Goal: Transaction & Acquisition: Purchase product/service

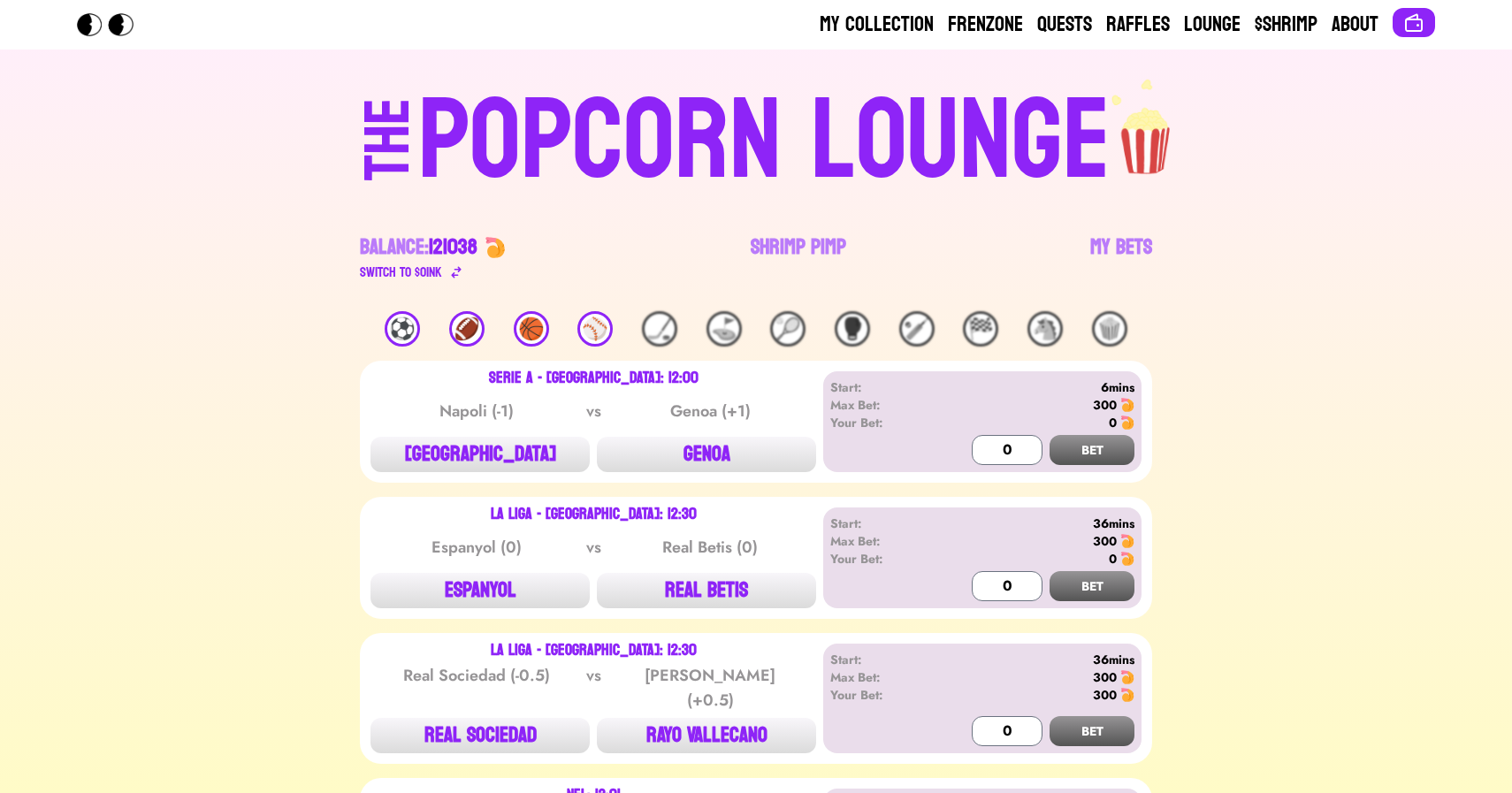
click at [597, 332] on div "⚾️" at bounding box center [595, 328] width 35 height 35
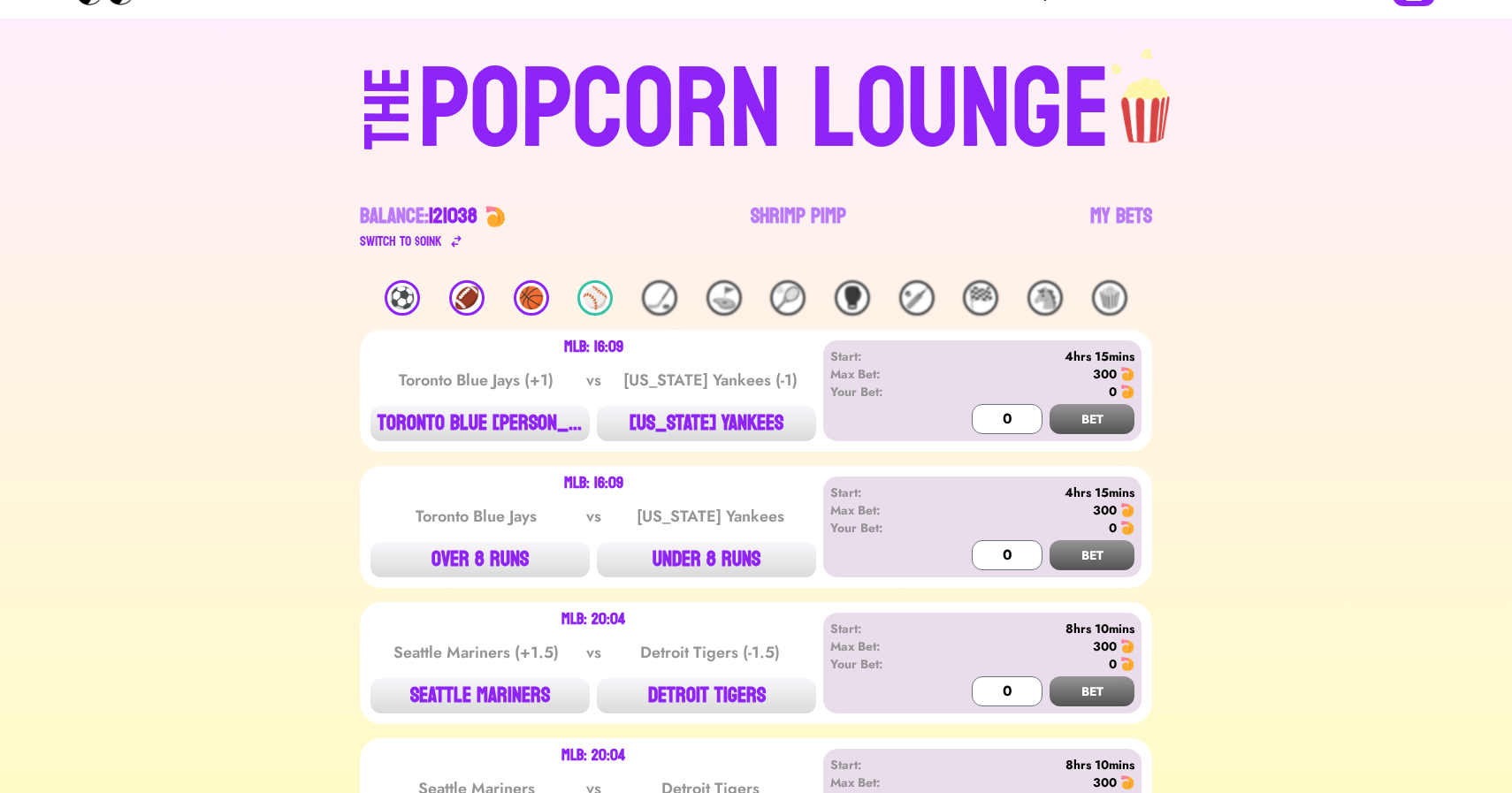
scroll to position [175, 0]
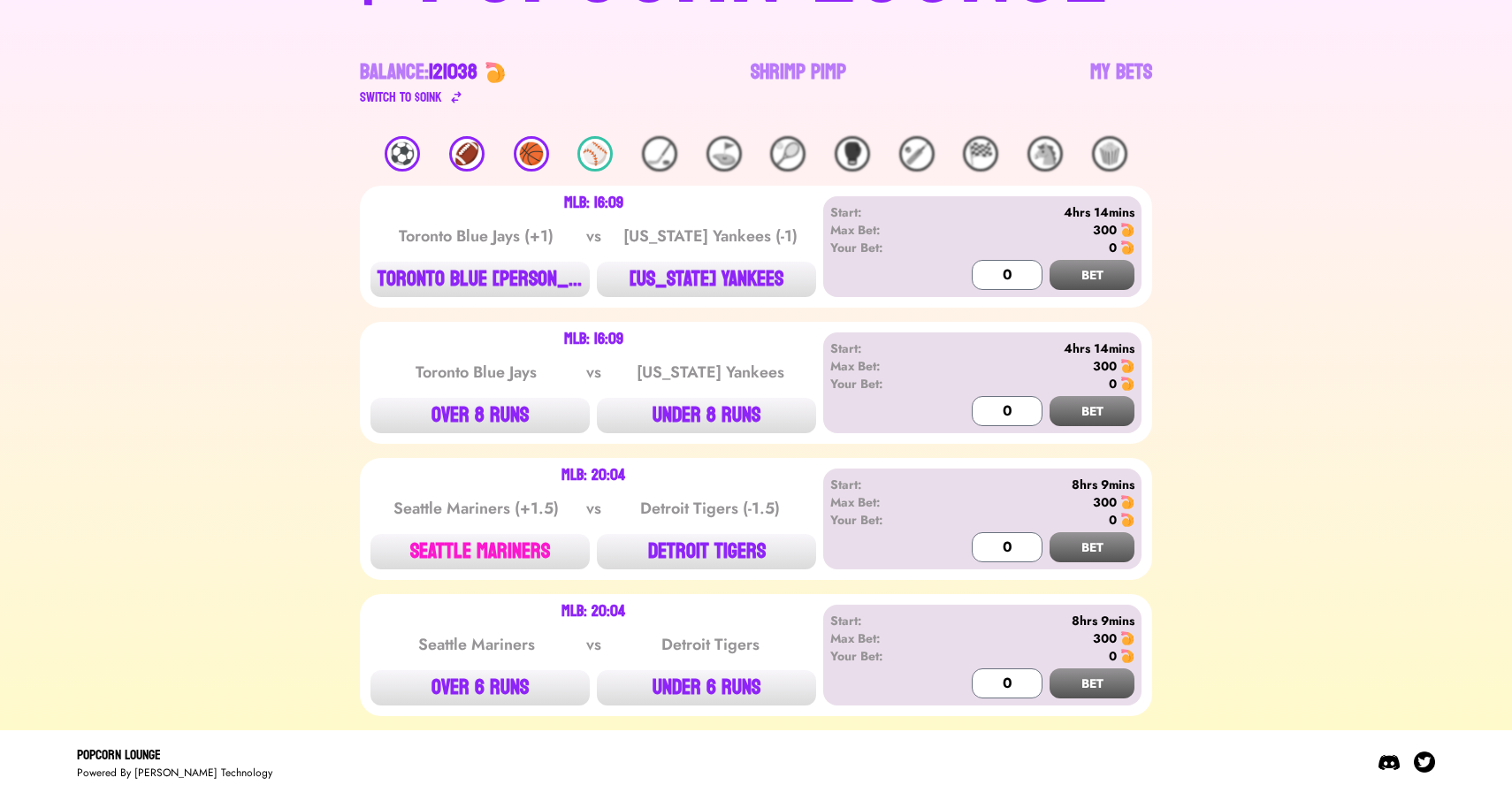
click at [519, 545] on button "SEATTLE MARINERS" at bounding box center [480, 551] width 219 height 35
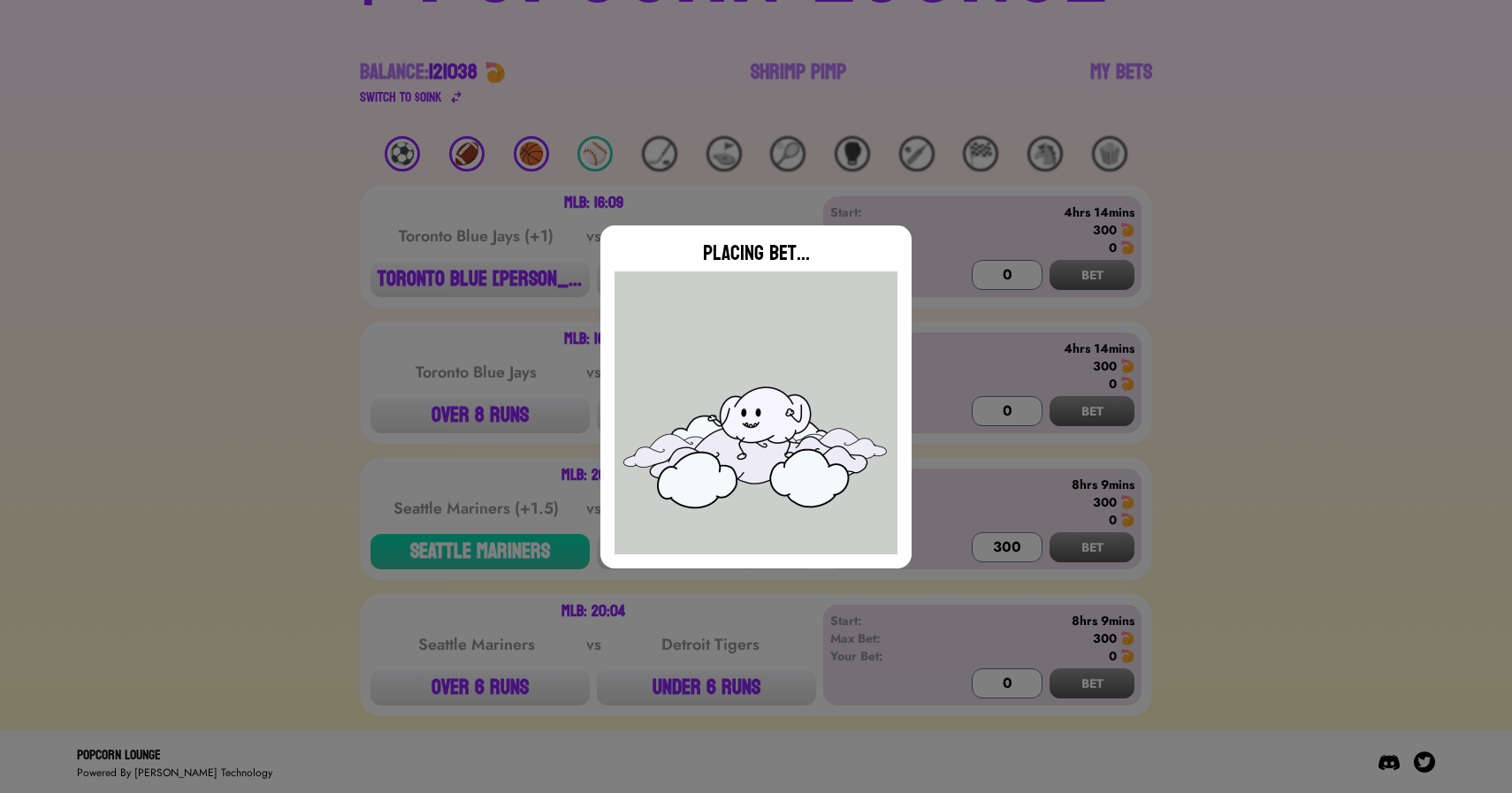
type input "0"
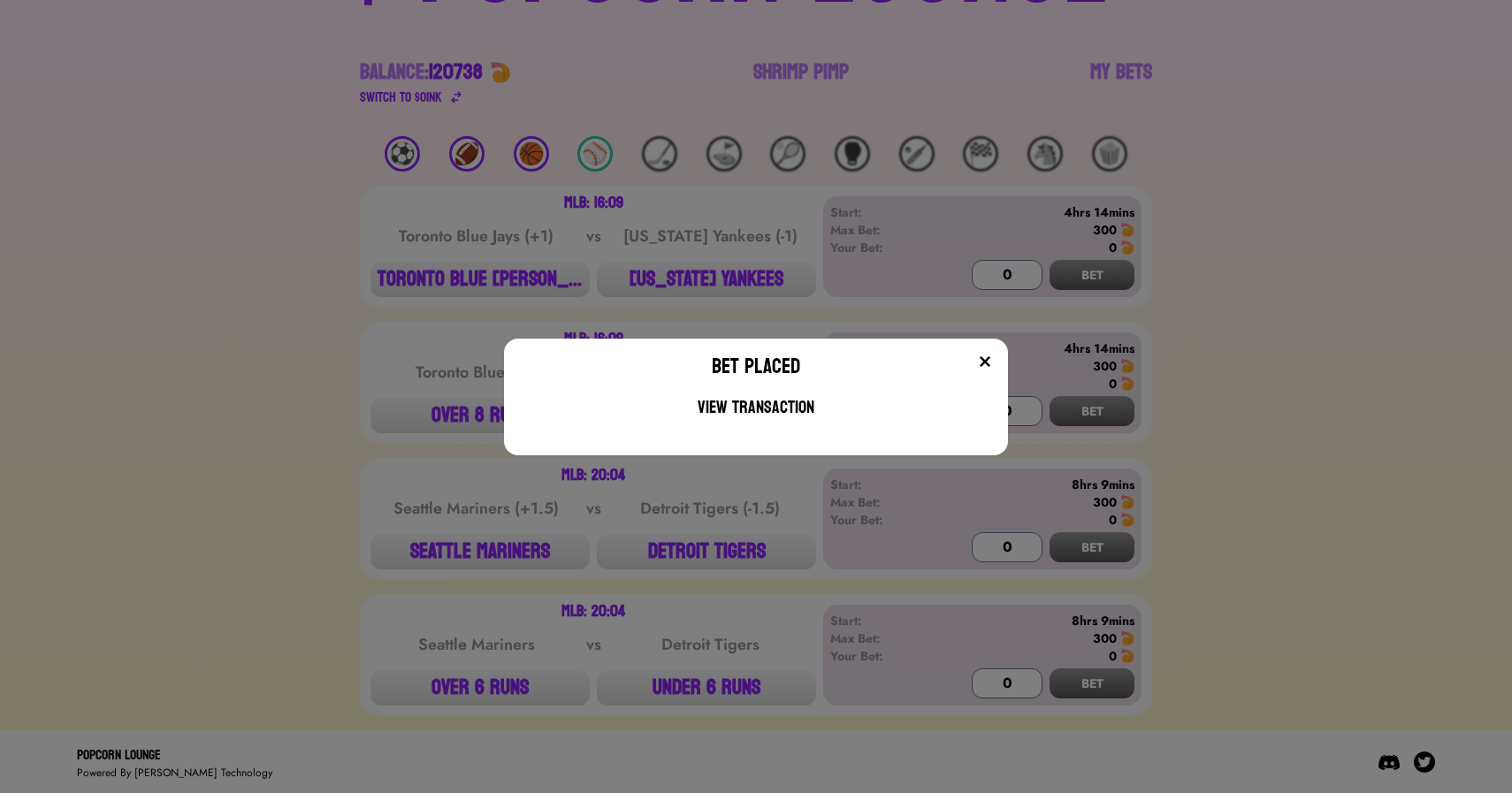
click at [539, 165] on div "Bet Placed View Transaction" at bounding box center [756, 396] width 1512 height 793
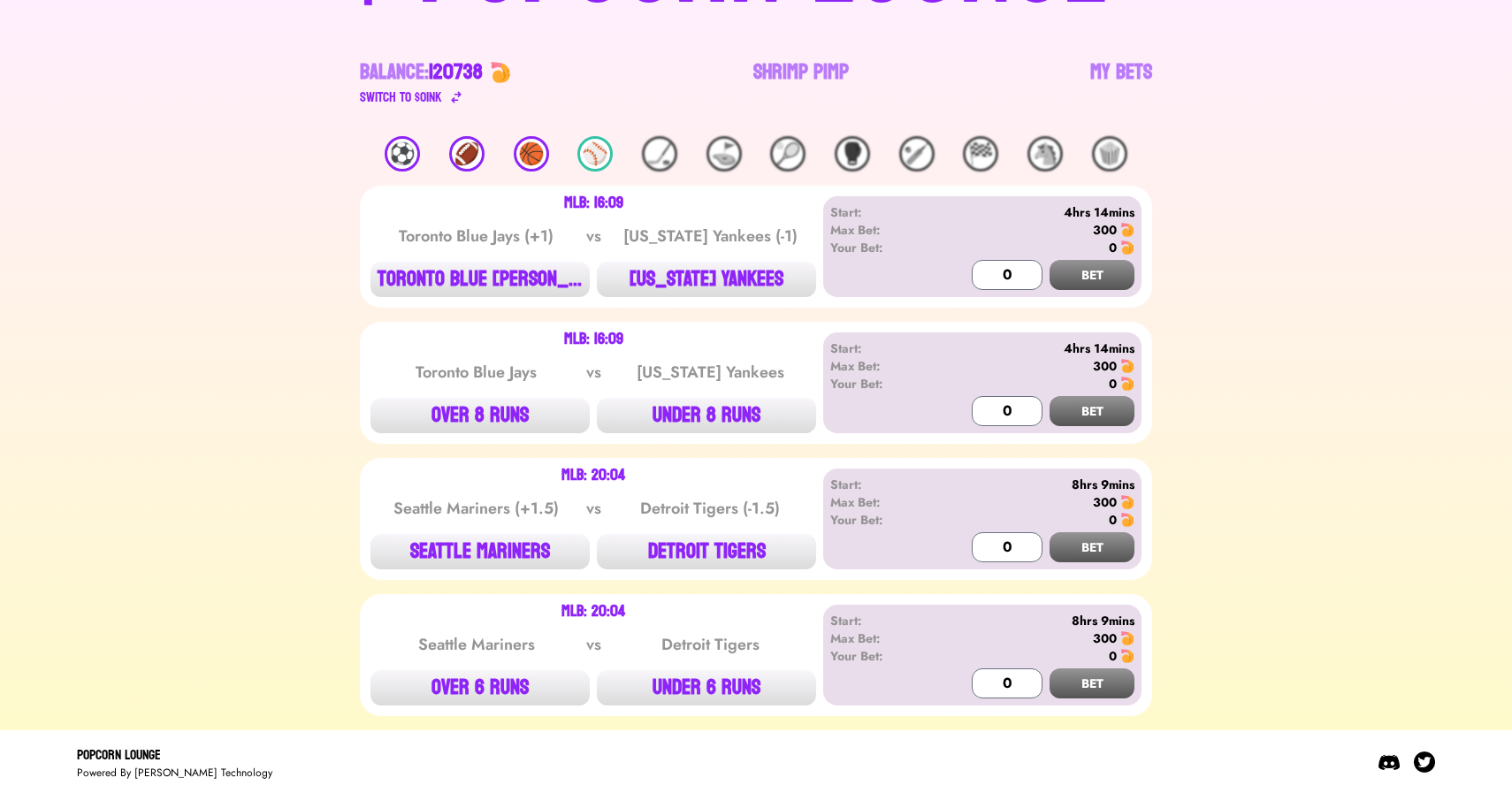
click at [540, 151] on div "🏀" at bounding box center [531, 153] width 35 height 35
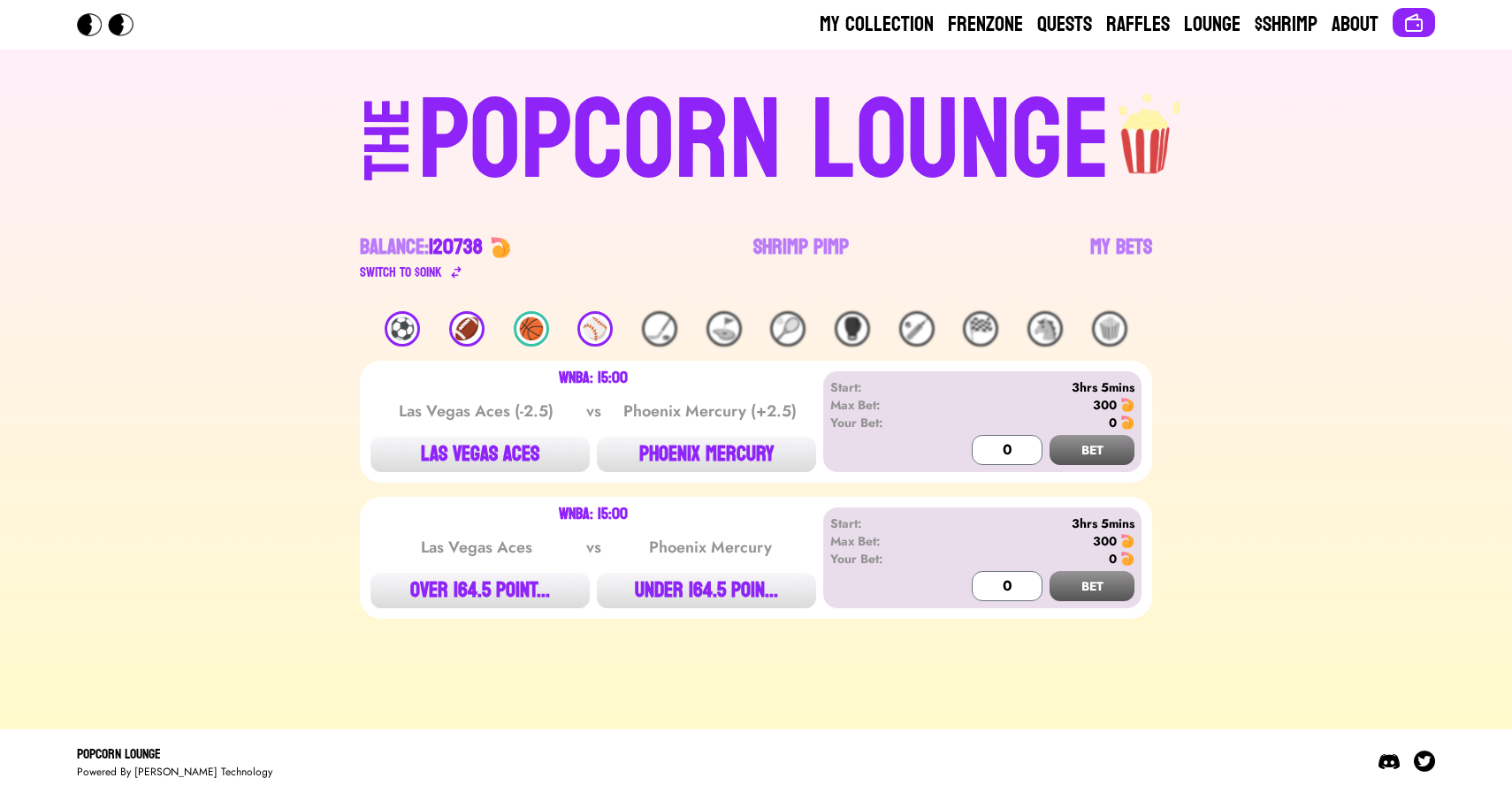
scroll to position [0, 0]
click at [765, 261] on link "Shrimp Pimp" at bounding box center [801, 257] width 95 height 50
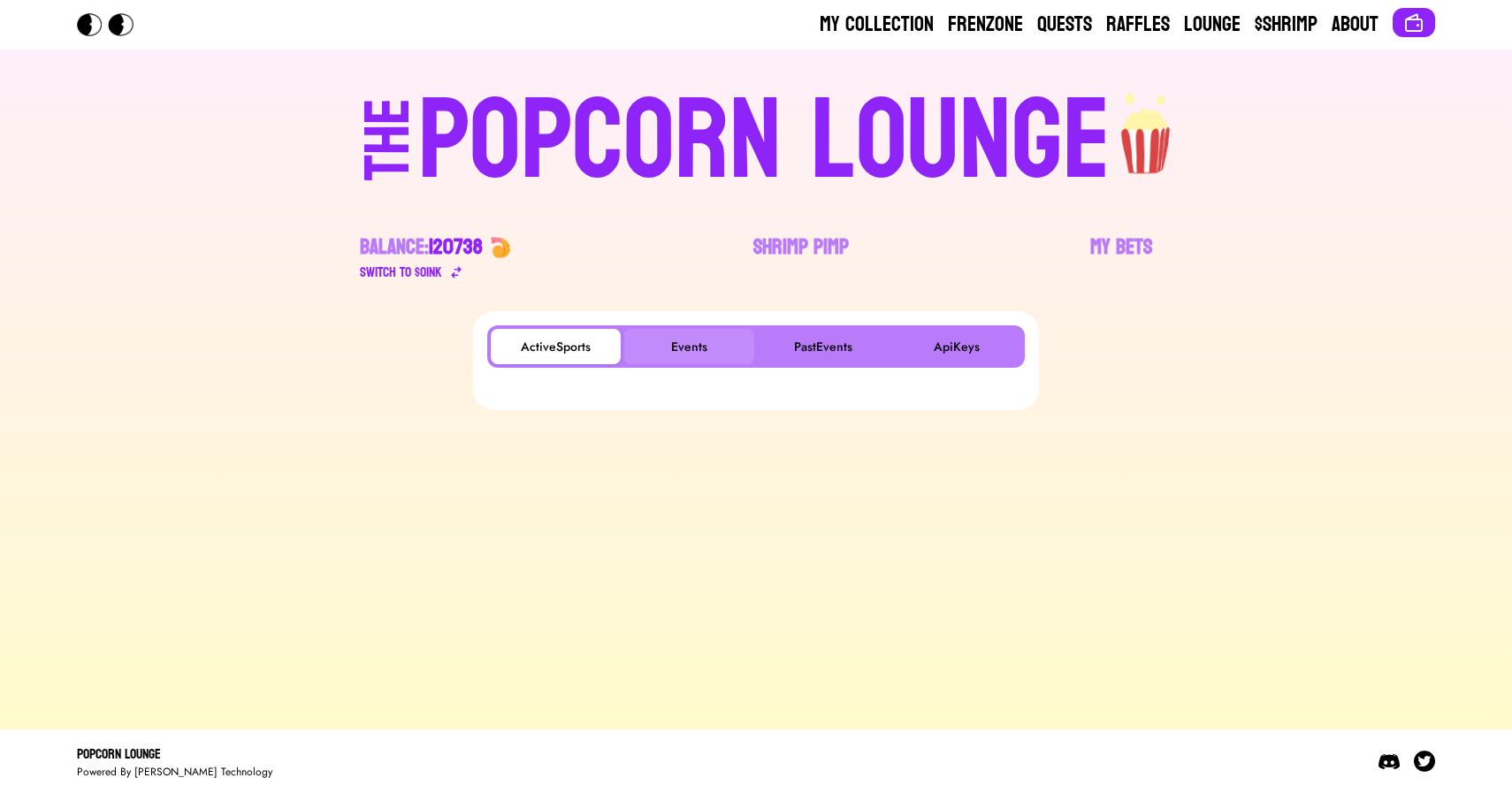
click at [674, 331] on button "Events" at bounding box center [689, 347] width 130 height 35
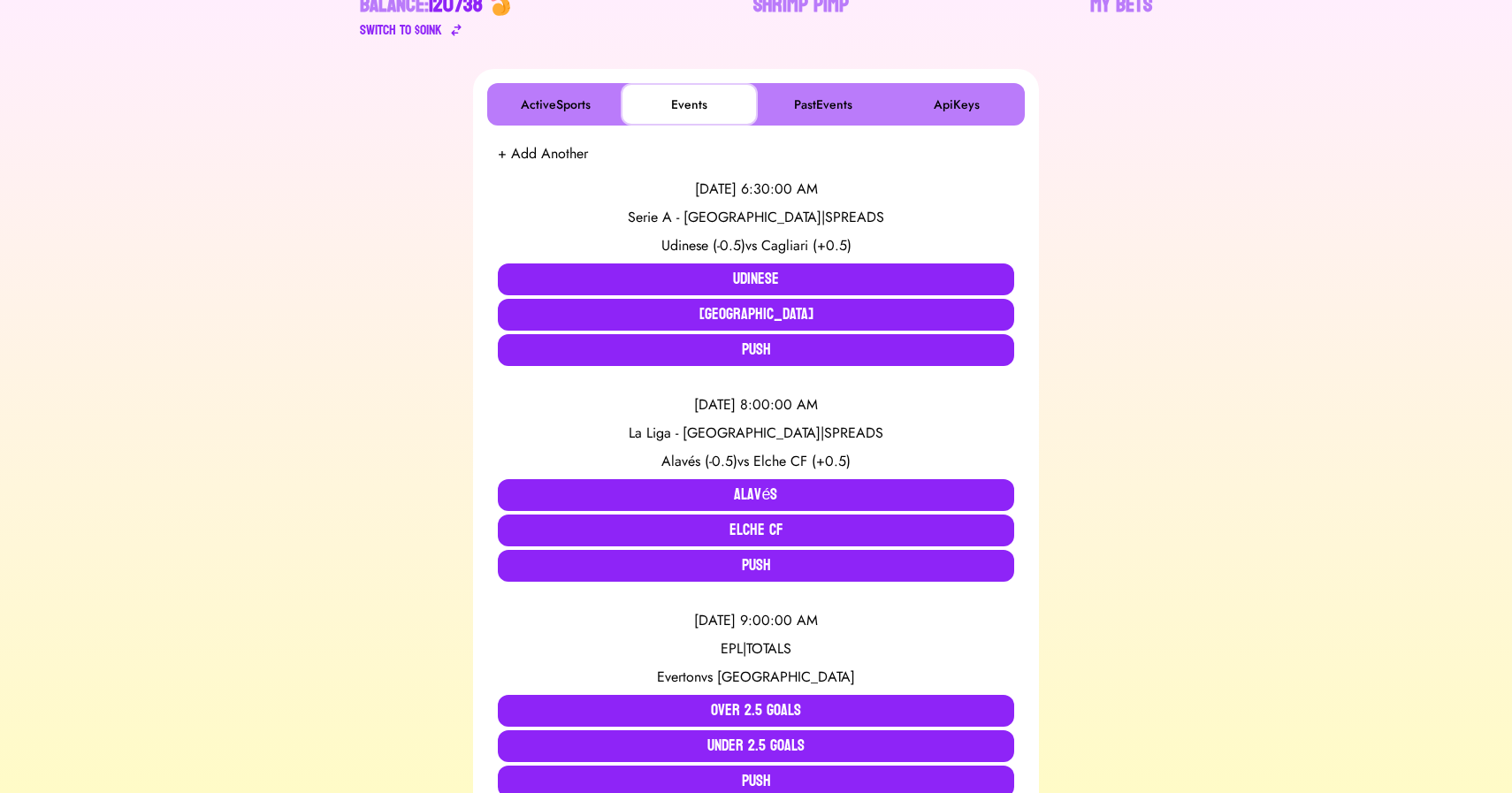
scroll to position [264, 0]
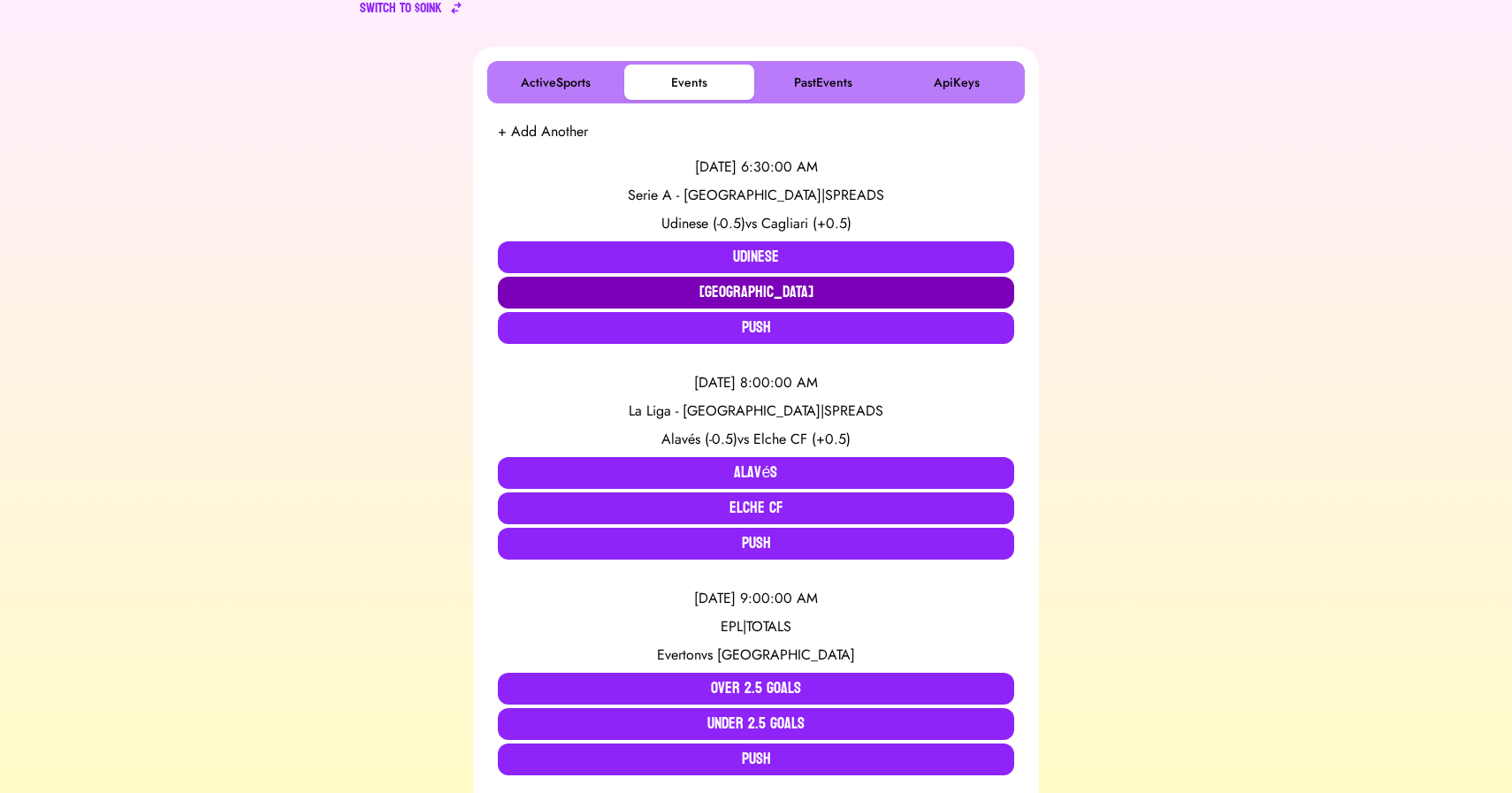
click at [678, 291] on button "[GEOGRAPHIC_DATA]" at bounding box center [756, 292] width 517 height 32
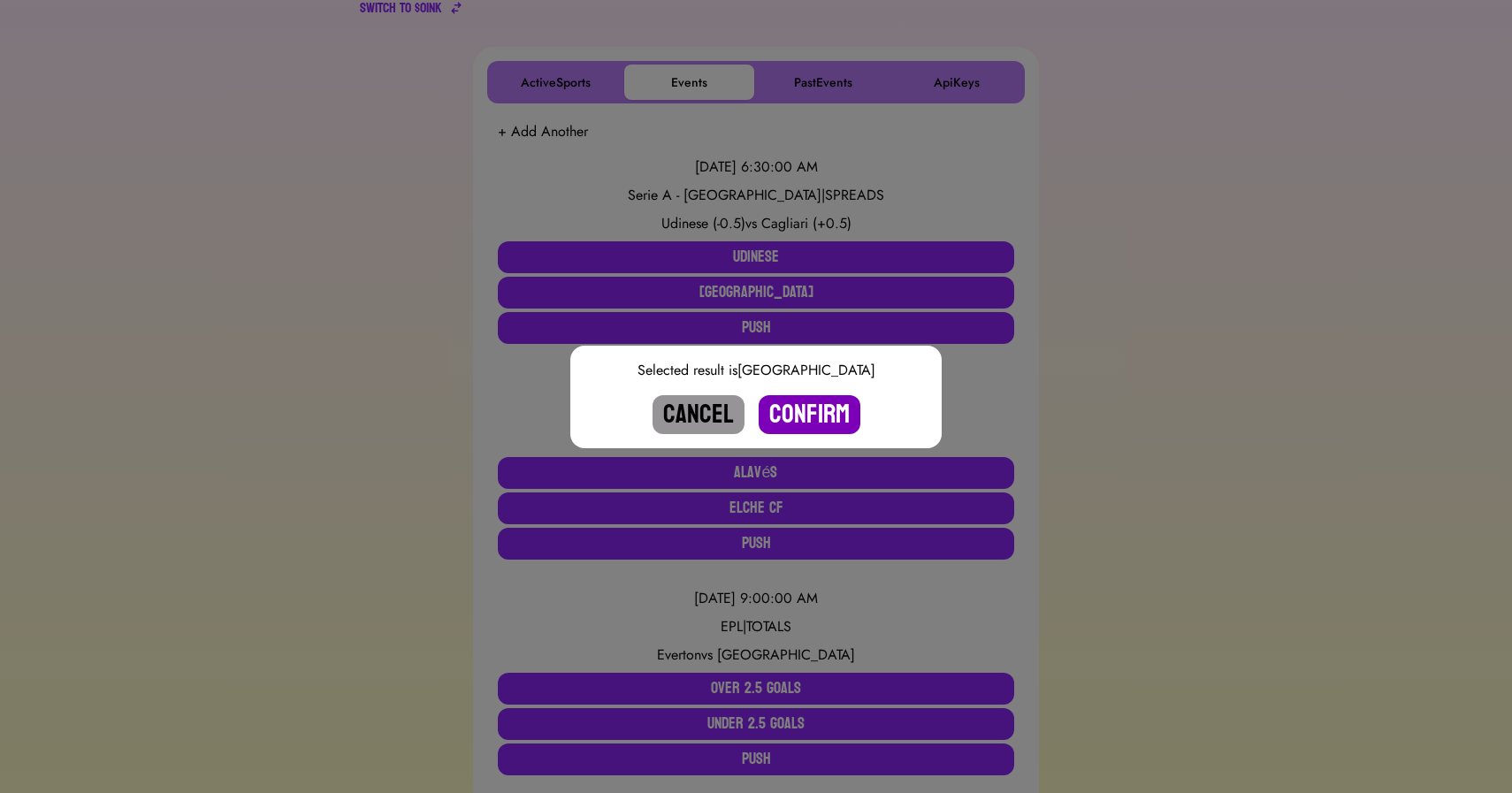
click at [811, 410] on button "Confirm" at bounding box center [809, 414] width 102 height 39
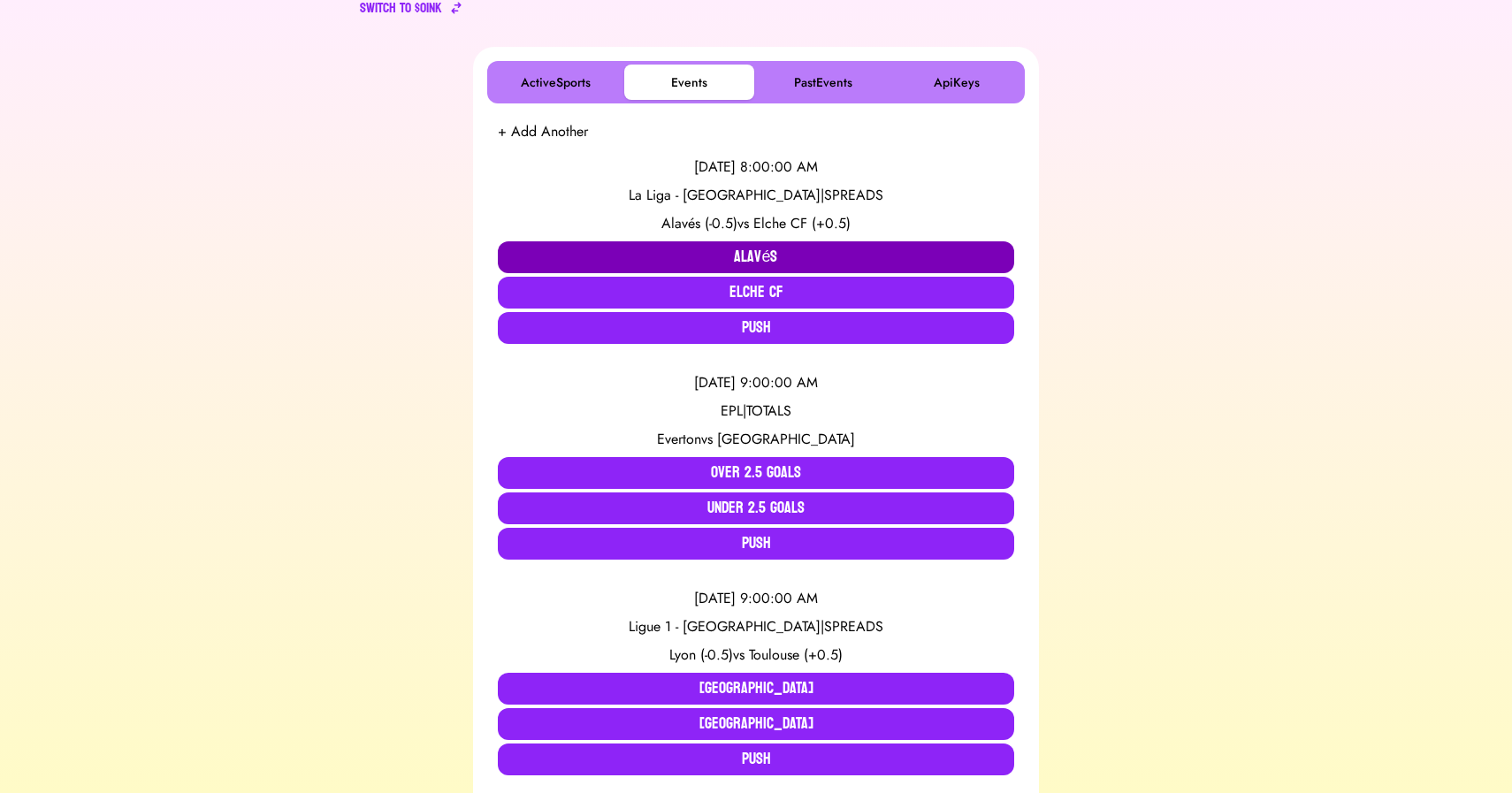
click at [627, 257] on button "Alavés" at bounding box center [756, 257] width 517 height 32
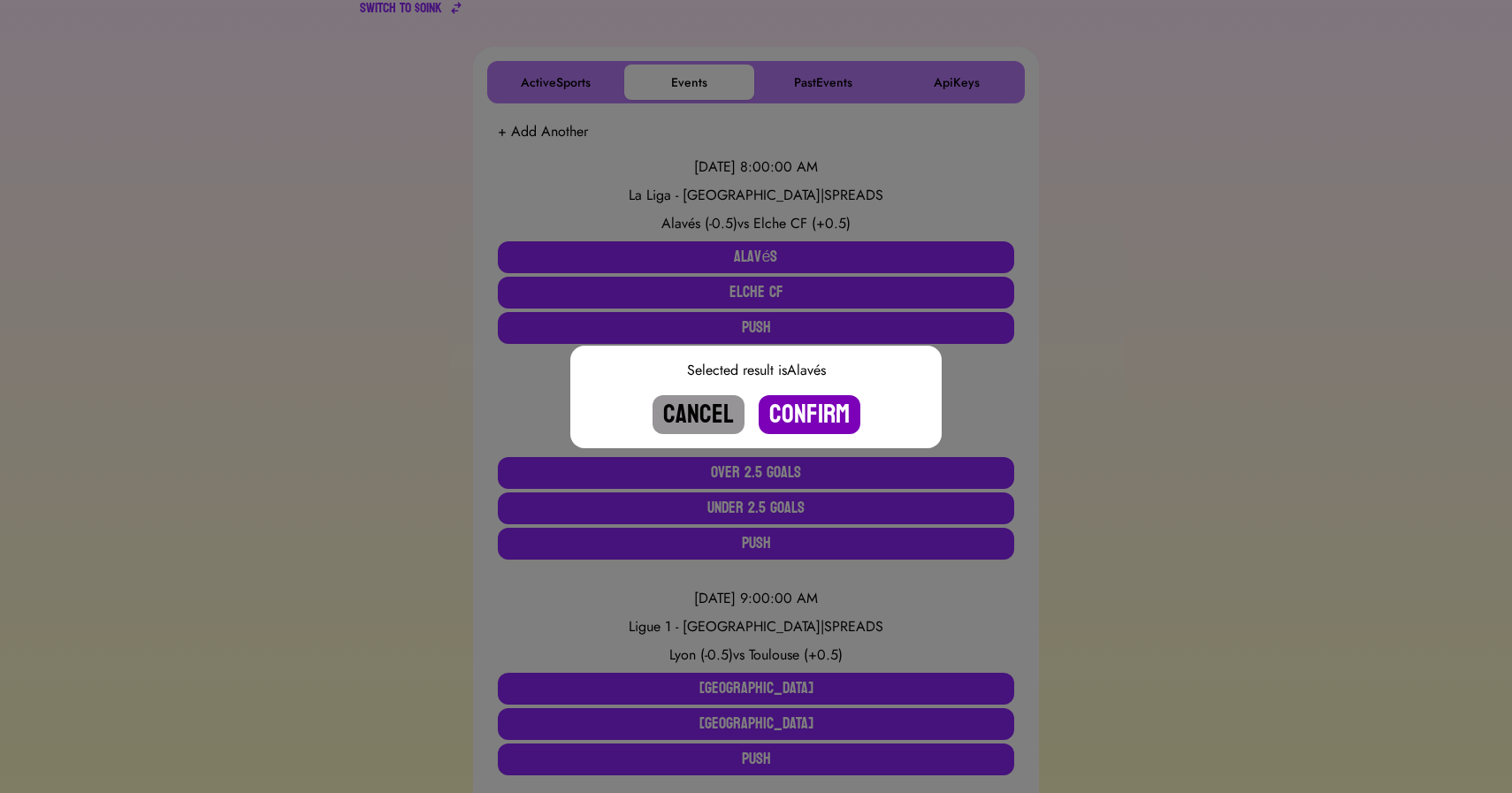
click at [805, 409] on button "Confirm" at bounding box center [809, 414] width 102 height 39
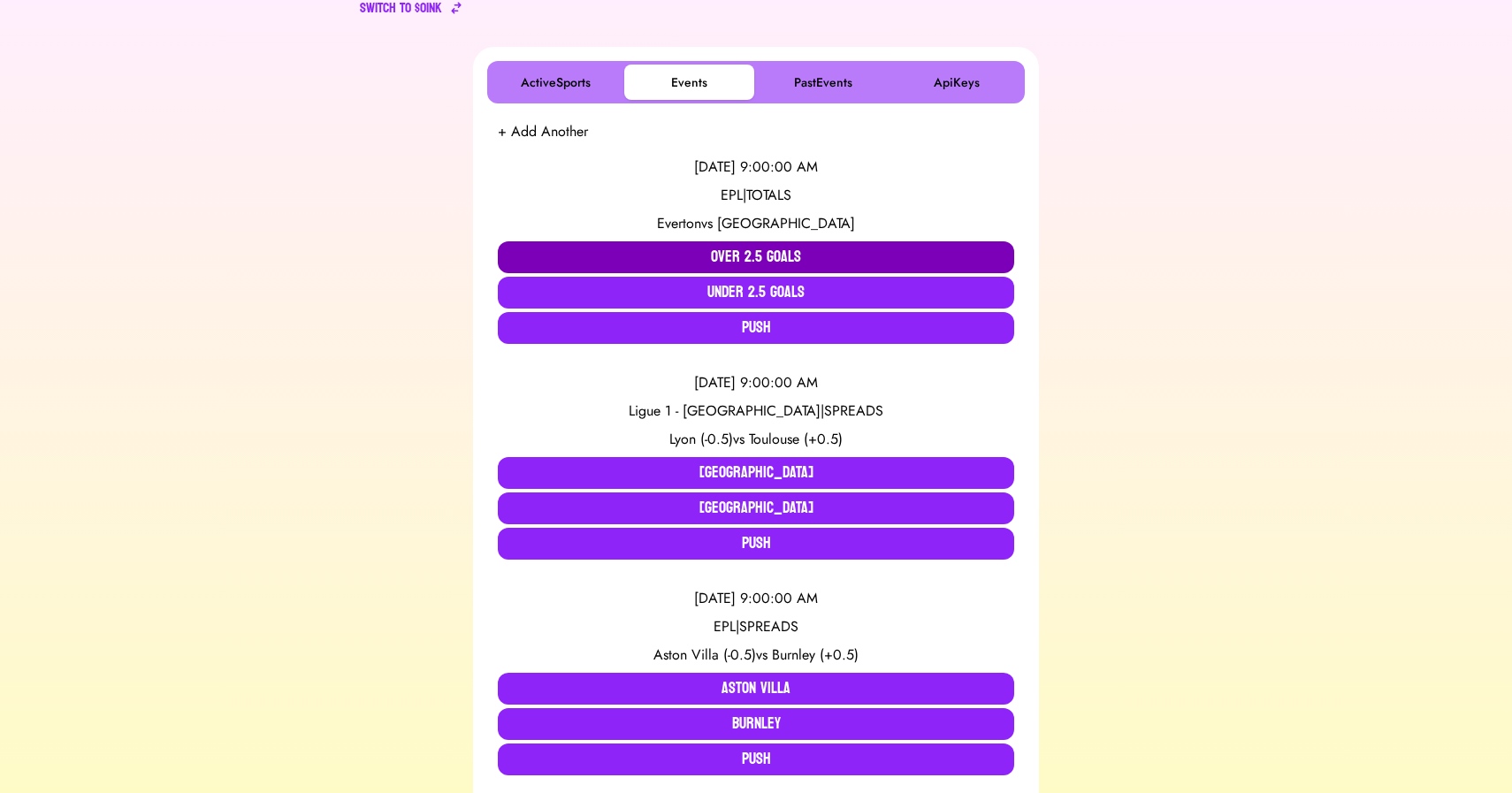
click at [718, 251] on button "Over 2.5 Goals" at bounding box center [756, 257] width 517 height 32
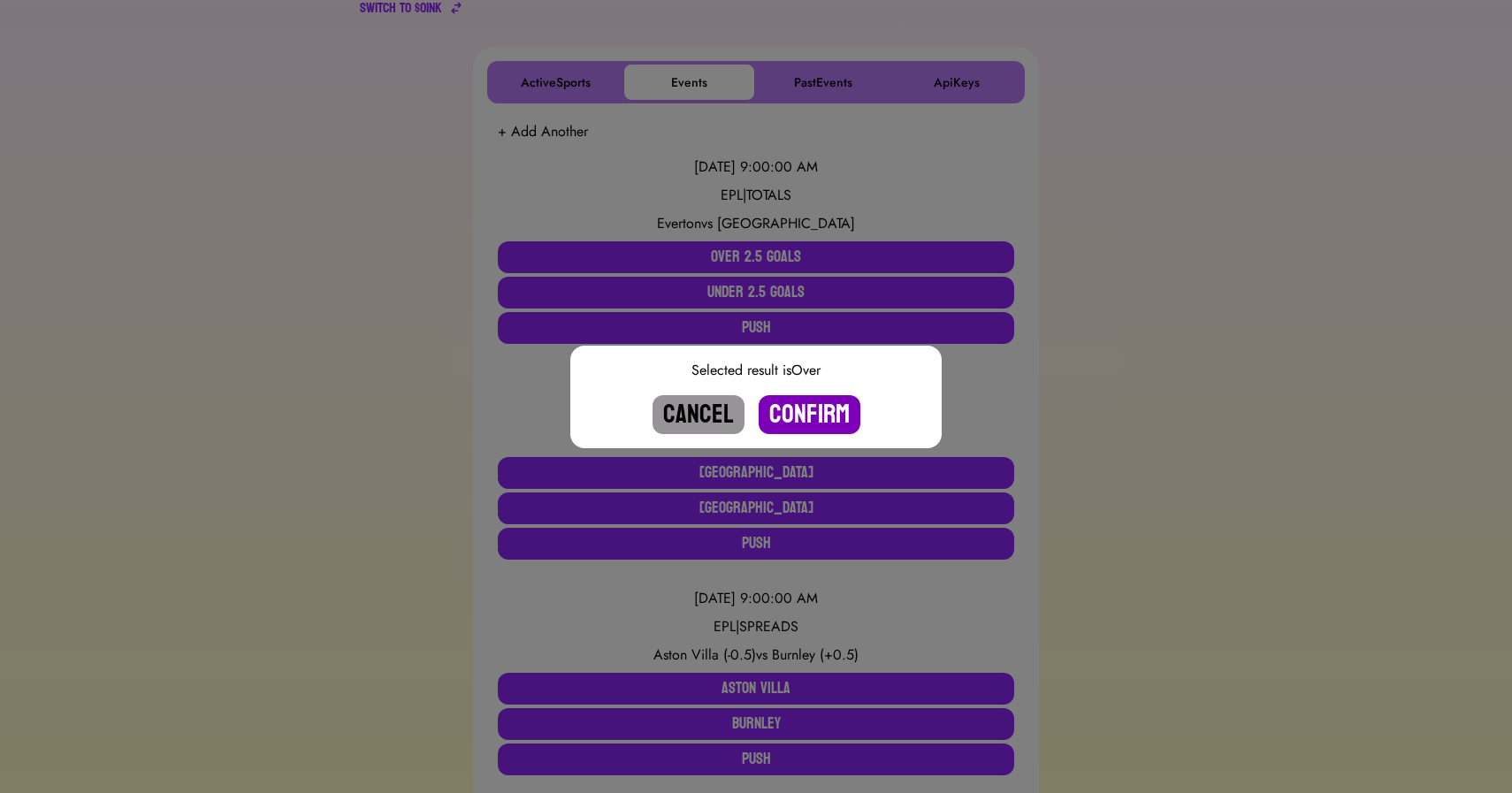
click at [792, 414] on button "Confirm" at bounding box center [809, 414] width 102 height 39
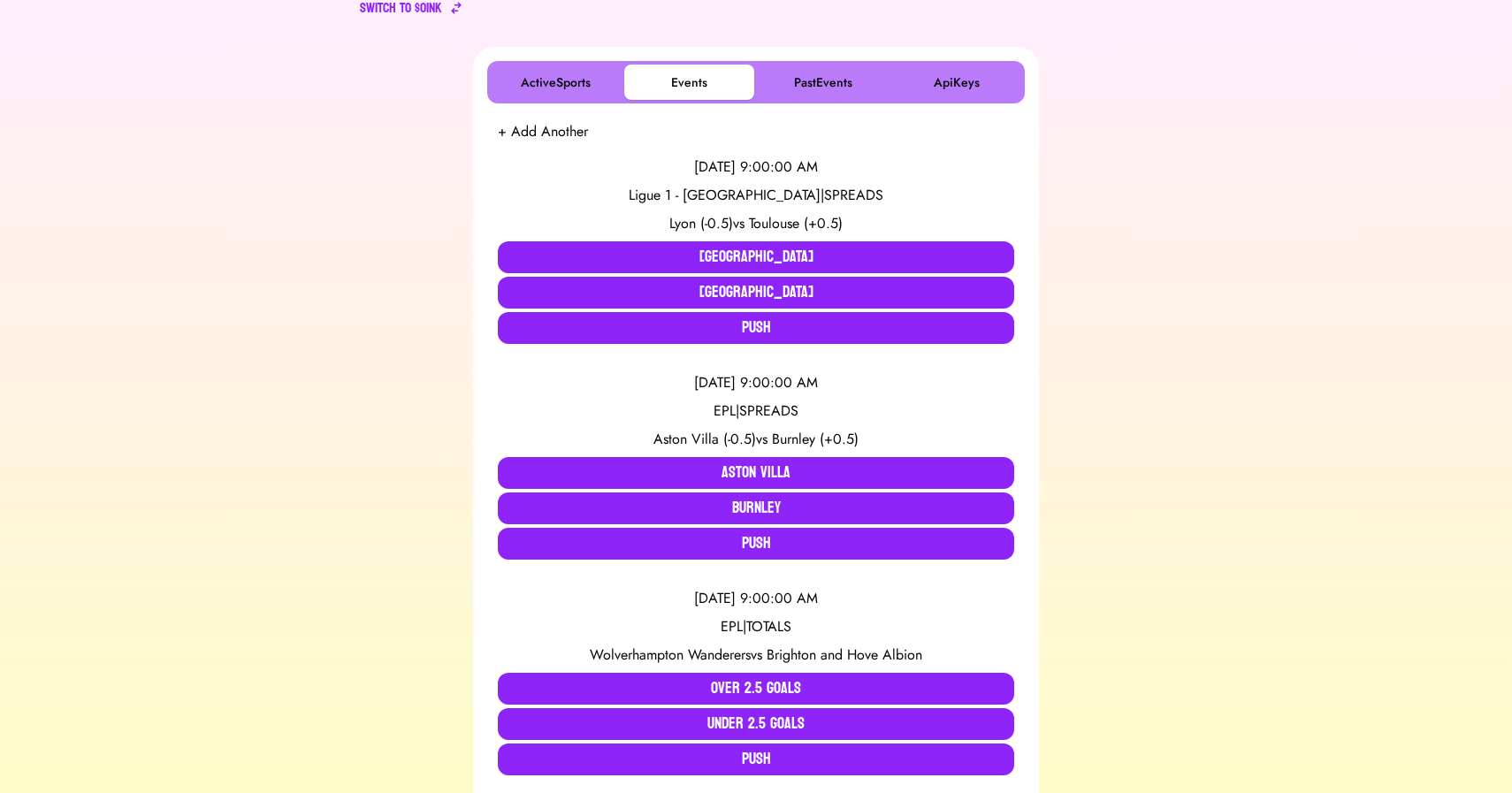
scroll to position [2032, 0]
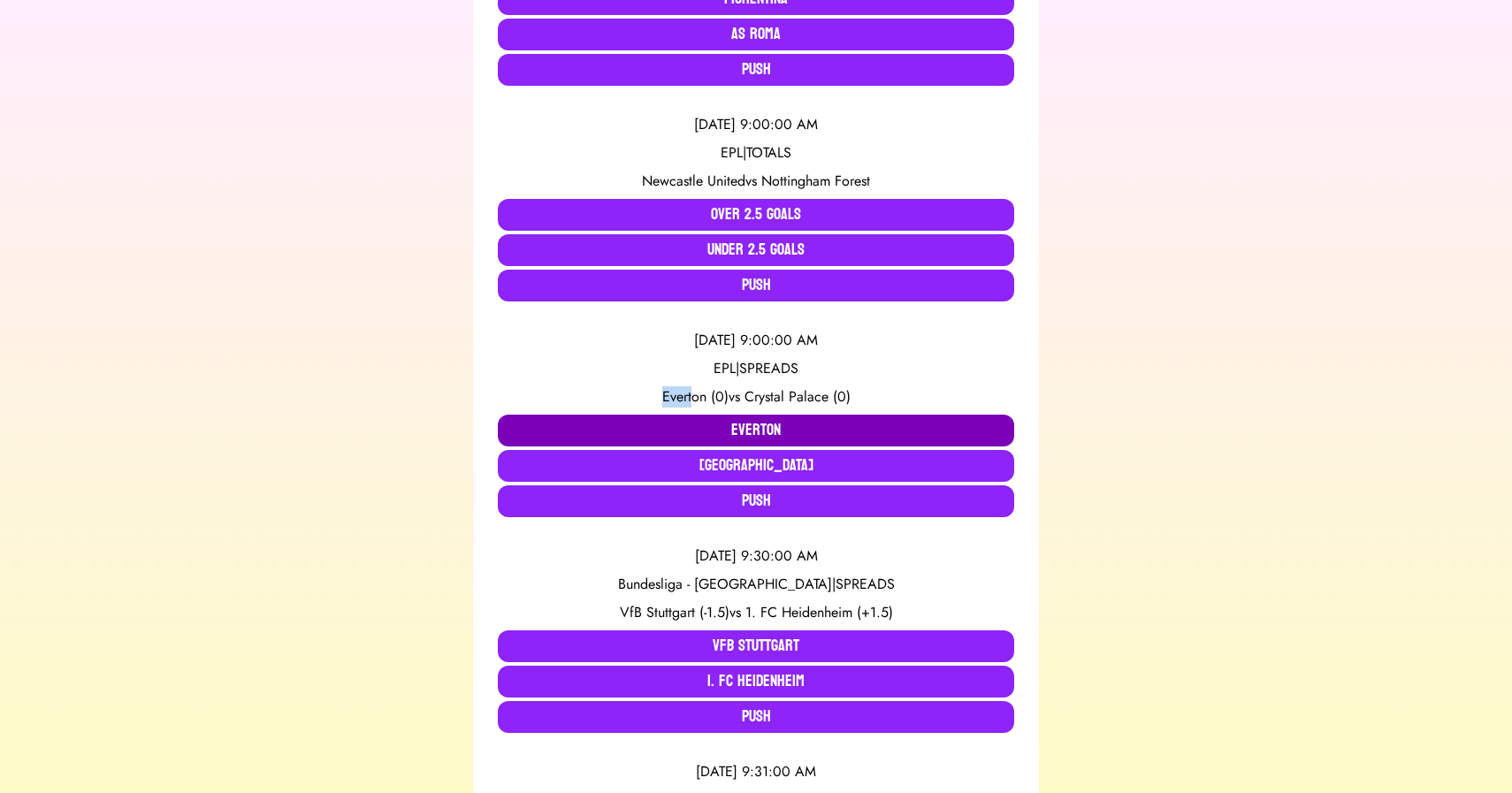
click at [679, 429] on button "Everton" at bounding box center [756, 430] width 517 height 32
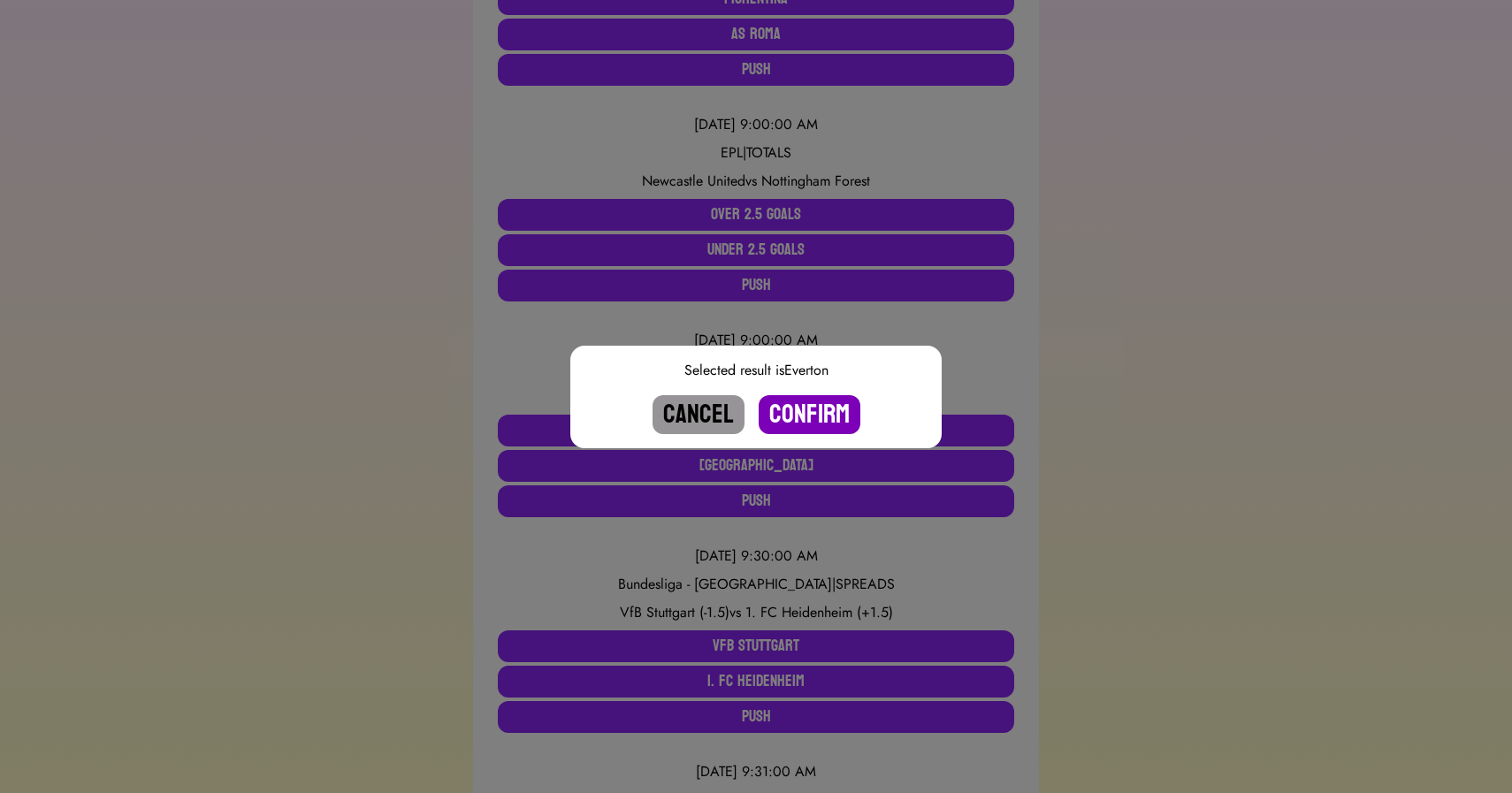
click at [824, 423] on button "Confirm" at bounding box center [809, 414] width 102 height 39
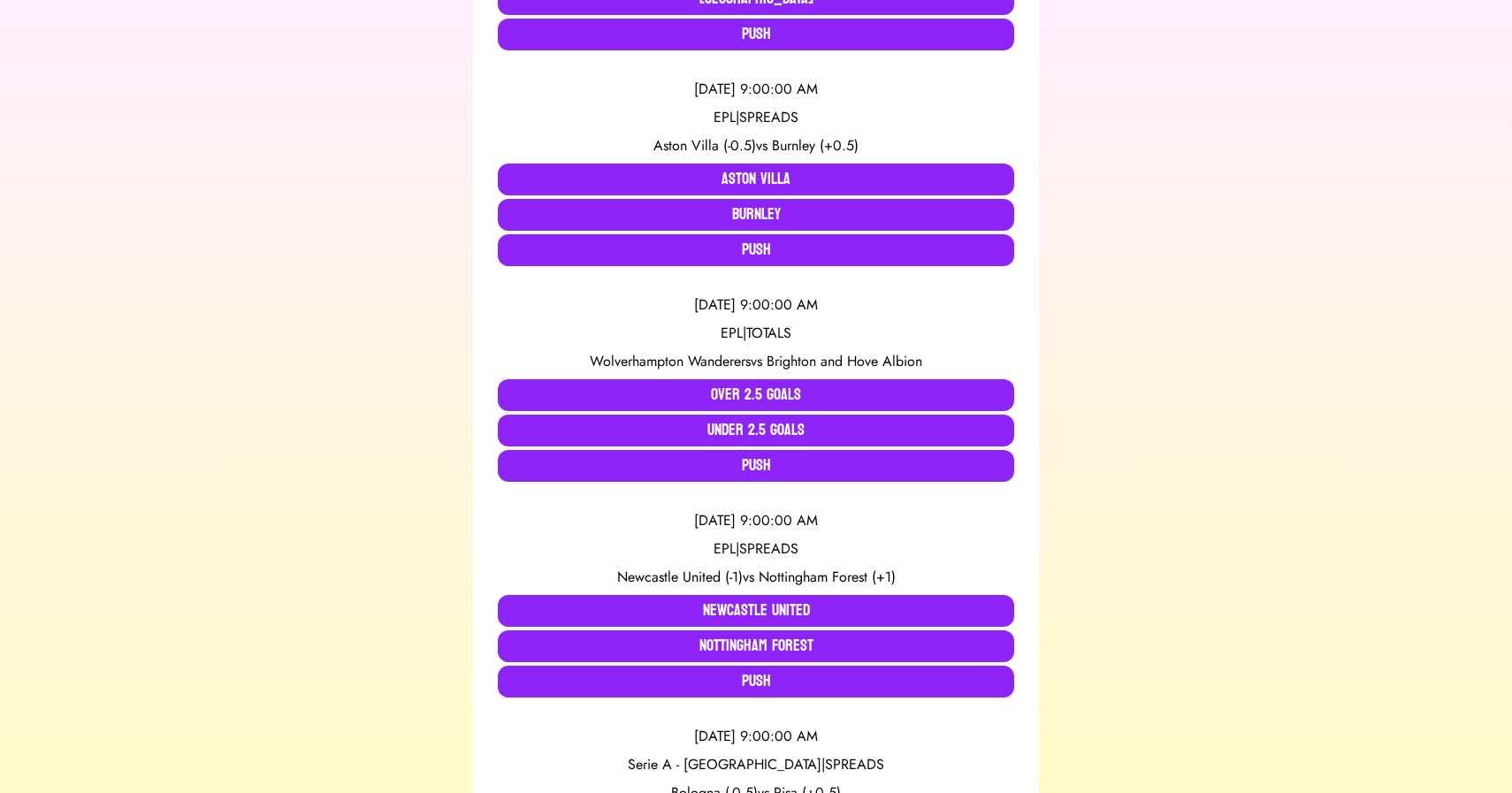
scroll to position [547, 0]
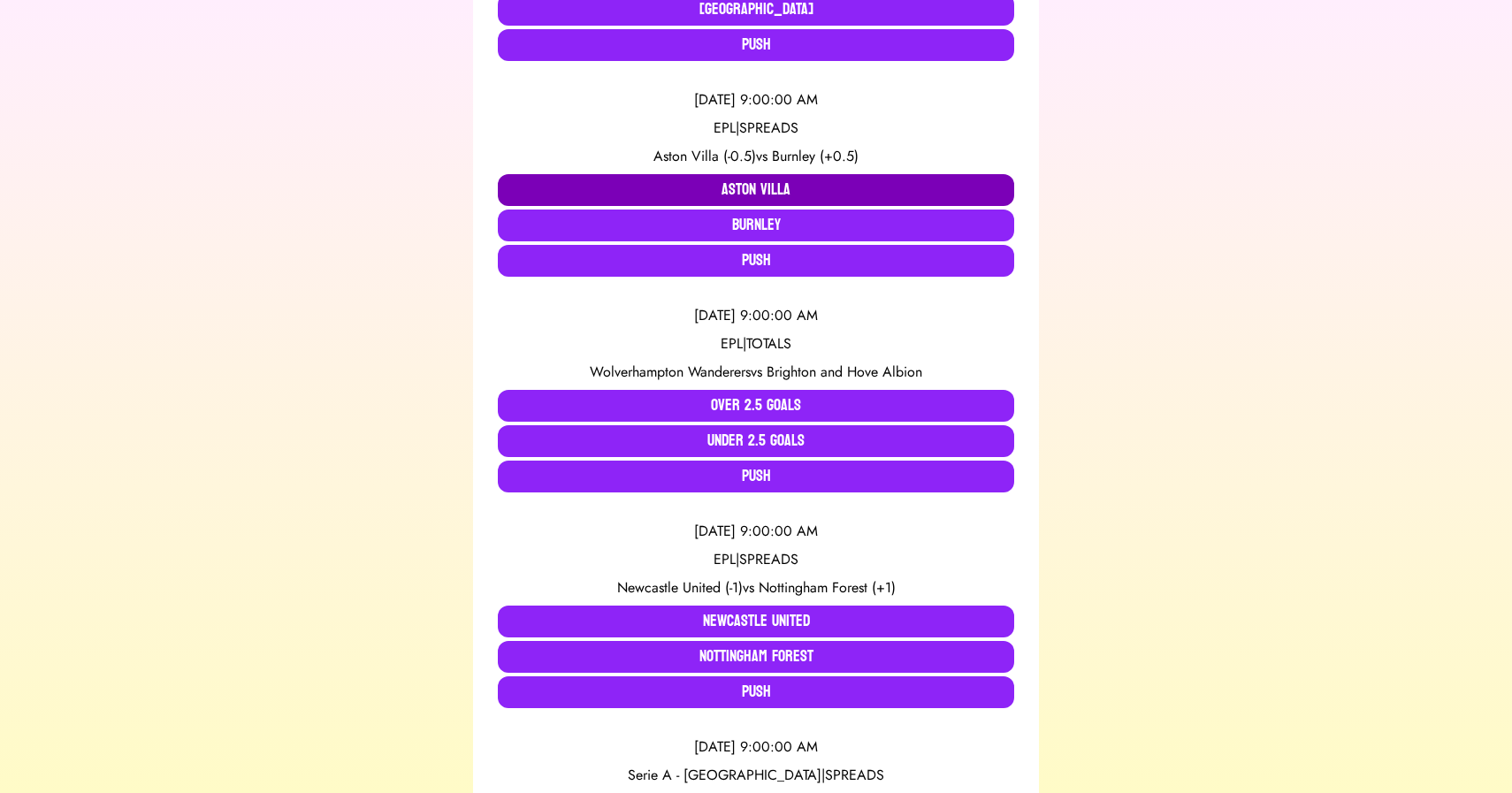
click at [716, 176] on button "Aston Villa" at bounding box center [756, 189] width 517 height 32
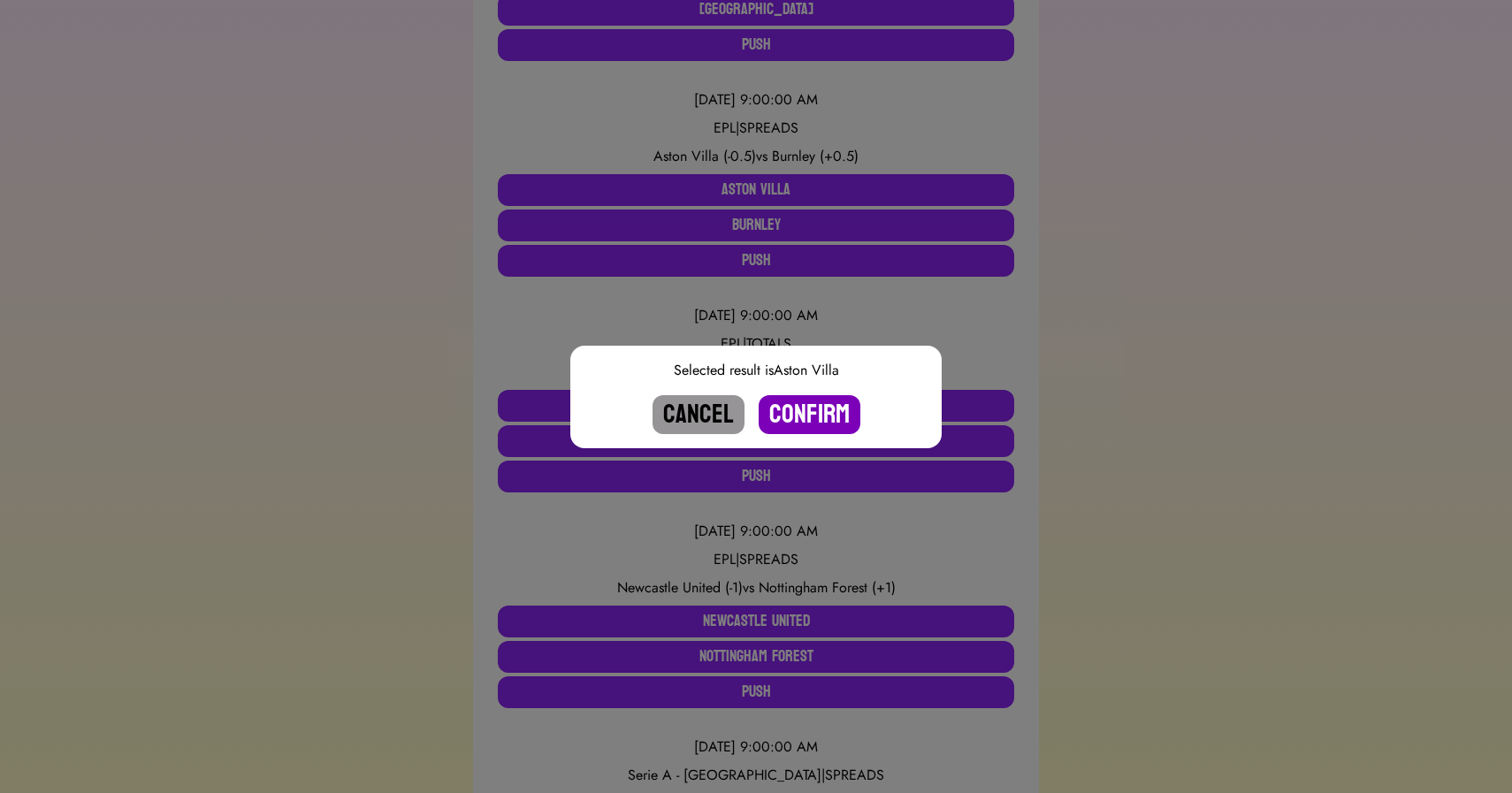
click at [814, 411] on button "Confirm" at bounding box center [809, 414] width 102 height 39
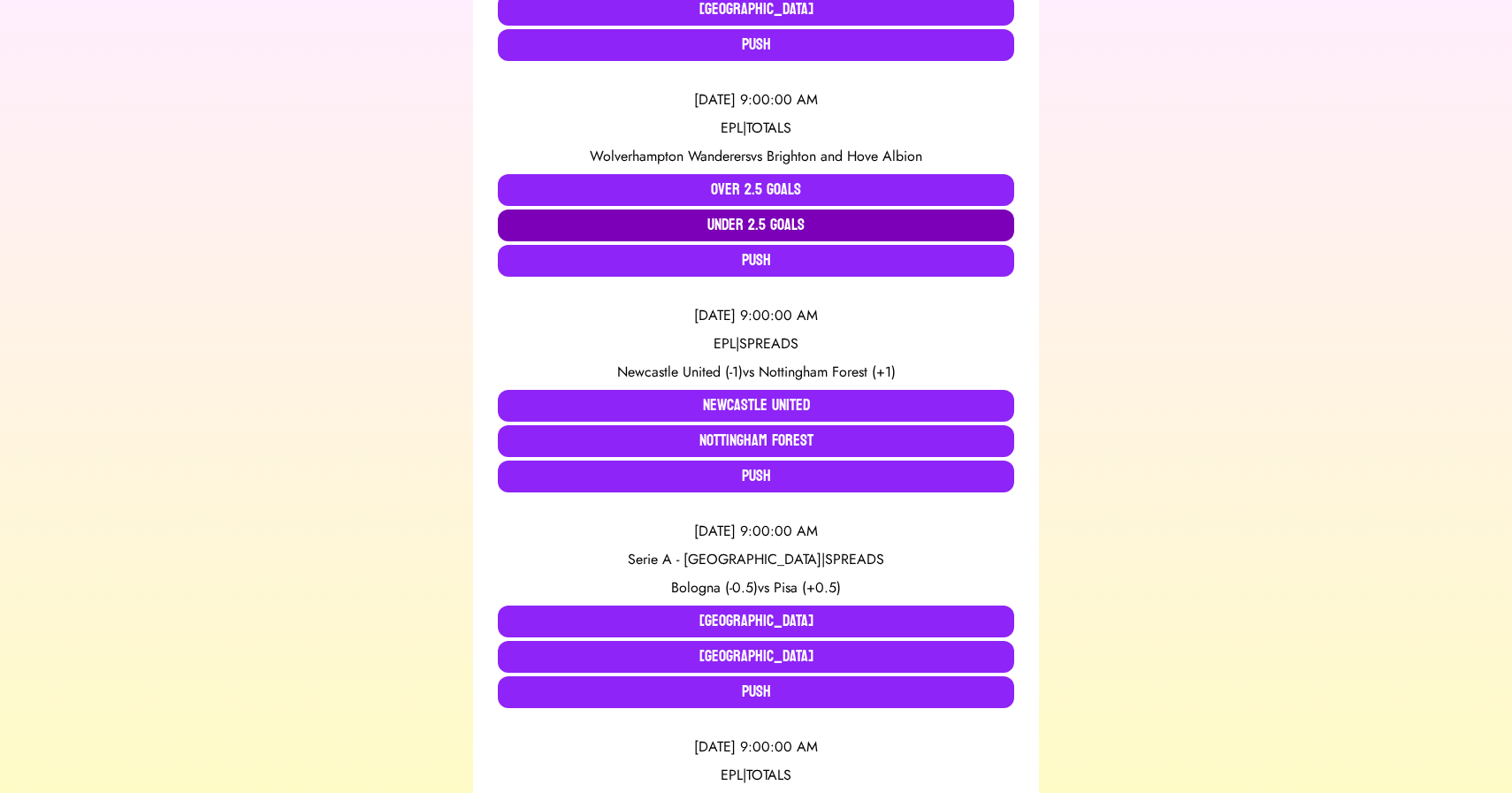
click at [700, 228] on button "Under 2.5 Goals" at bounding box center [756, 225] width 517 height 32
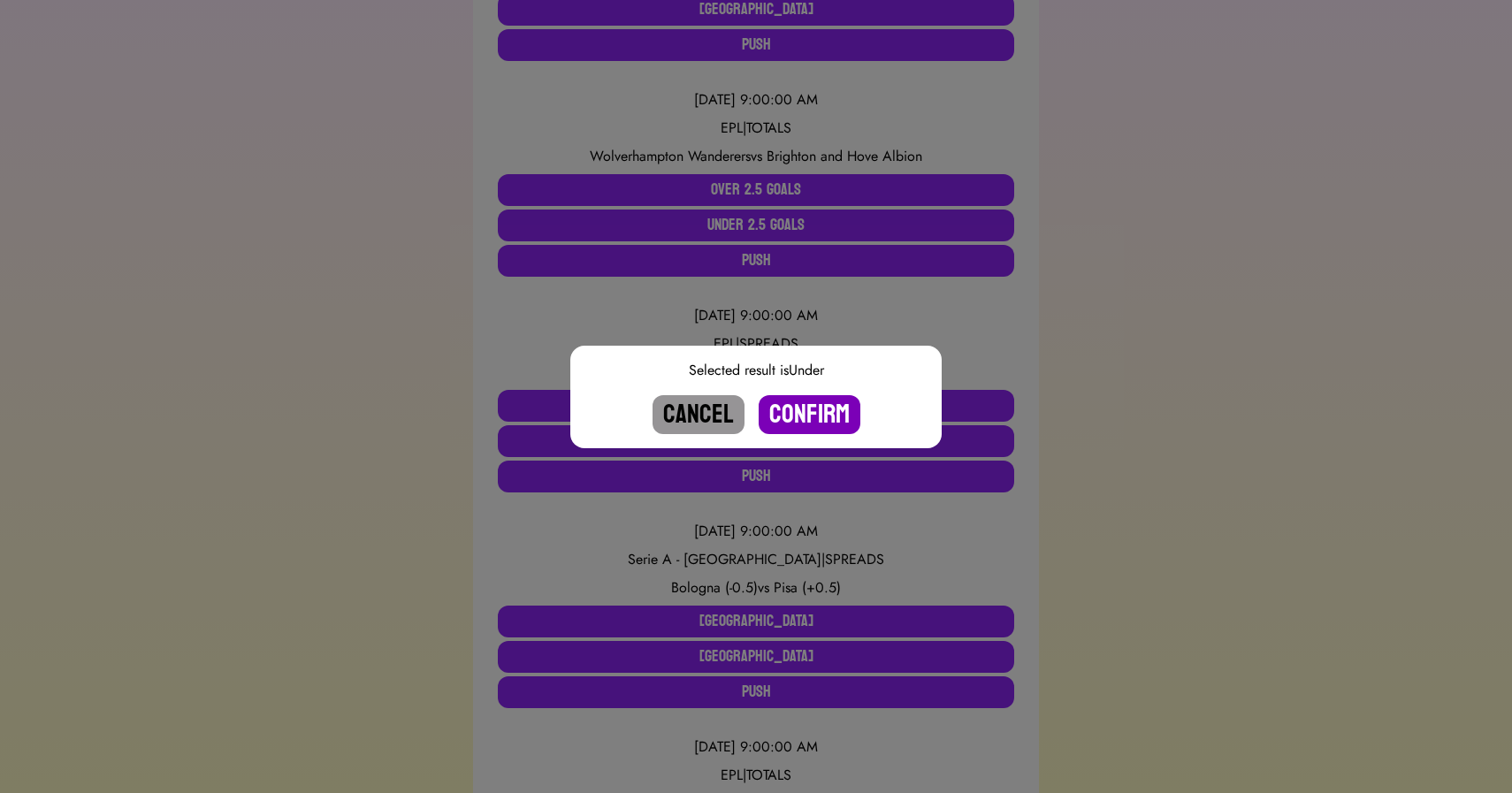
click at [804, 417] on button "Confirm" at bounding box center [809, 414] width 102 height 39
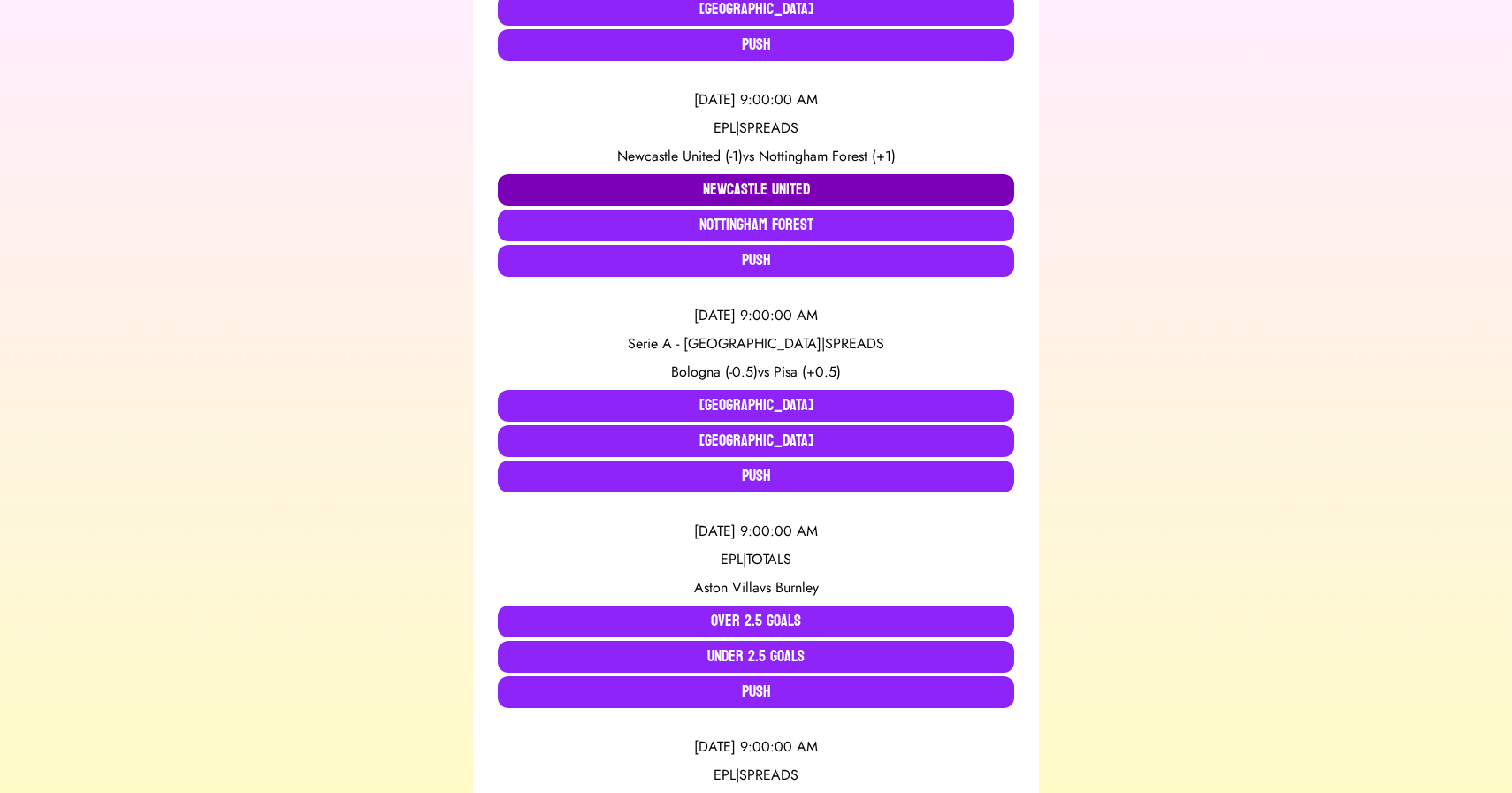
click at [670, 179] on button "Newcastle United" at bounding box center [756, 189] width 517 height 32
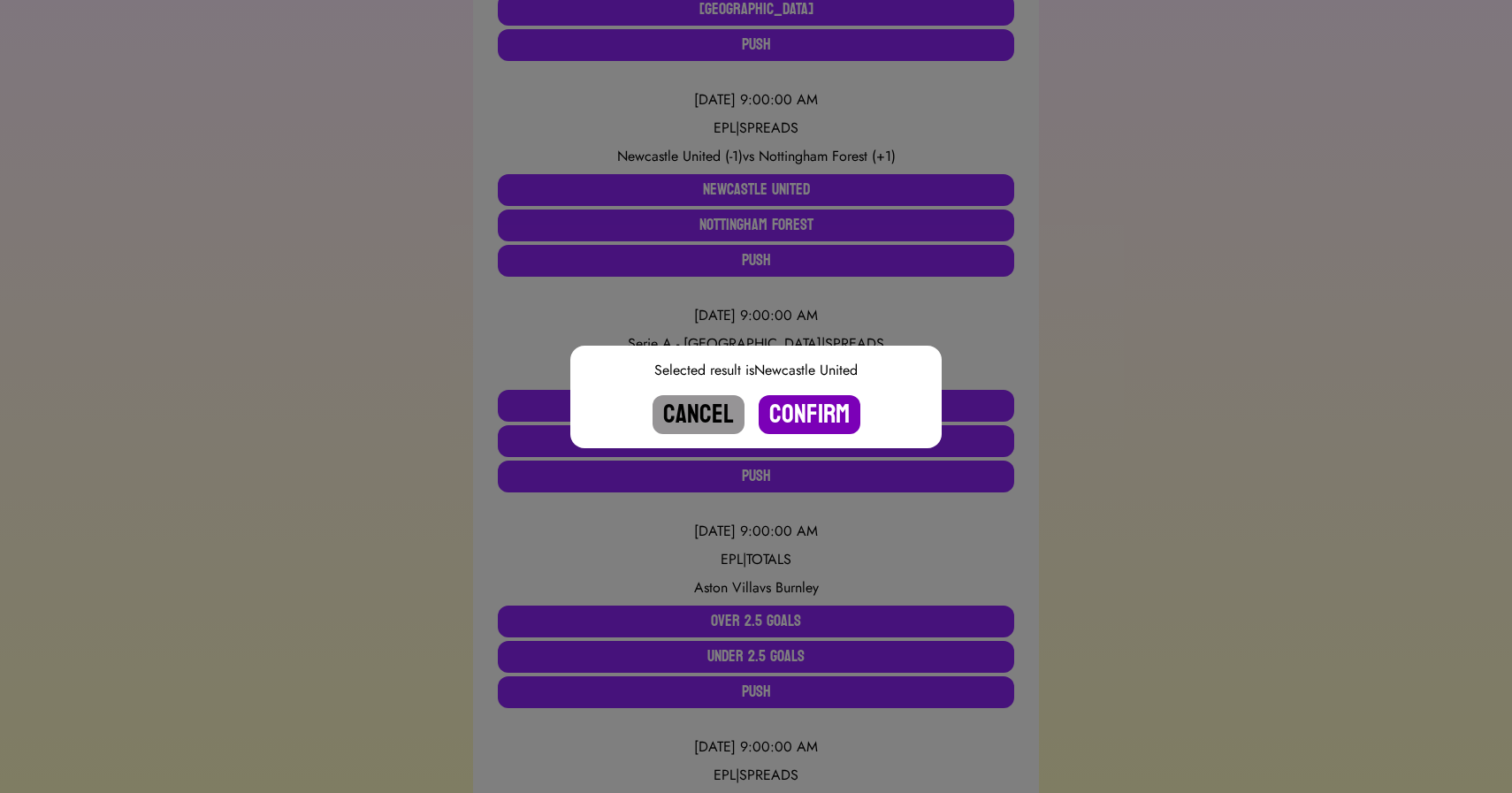
click at [799, 414] on button "Confirm" at bounding box center [809, 414] width 102 height 39
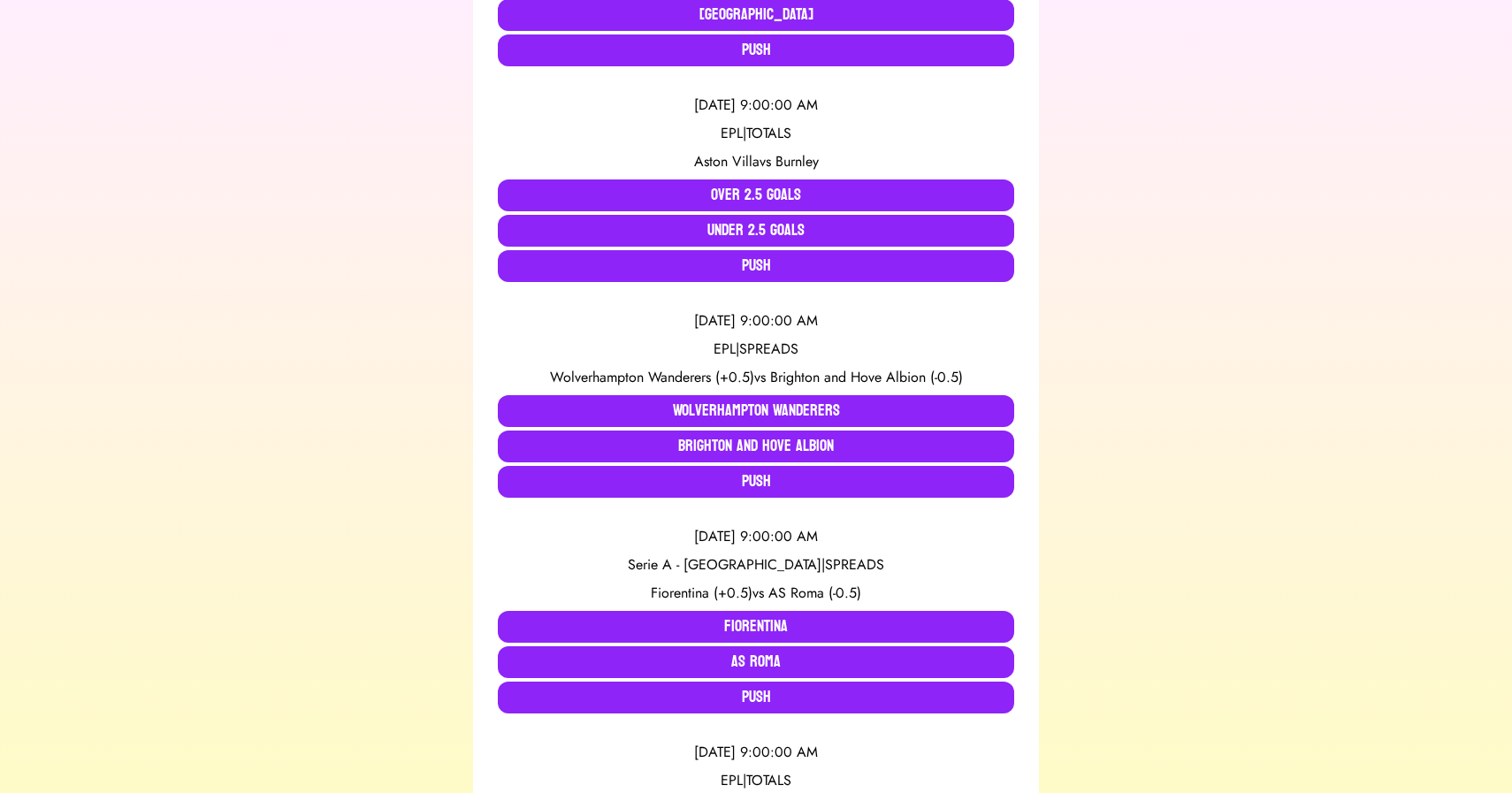
scroll to position [783, 0]
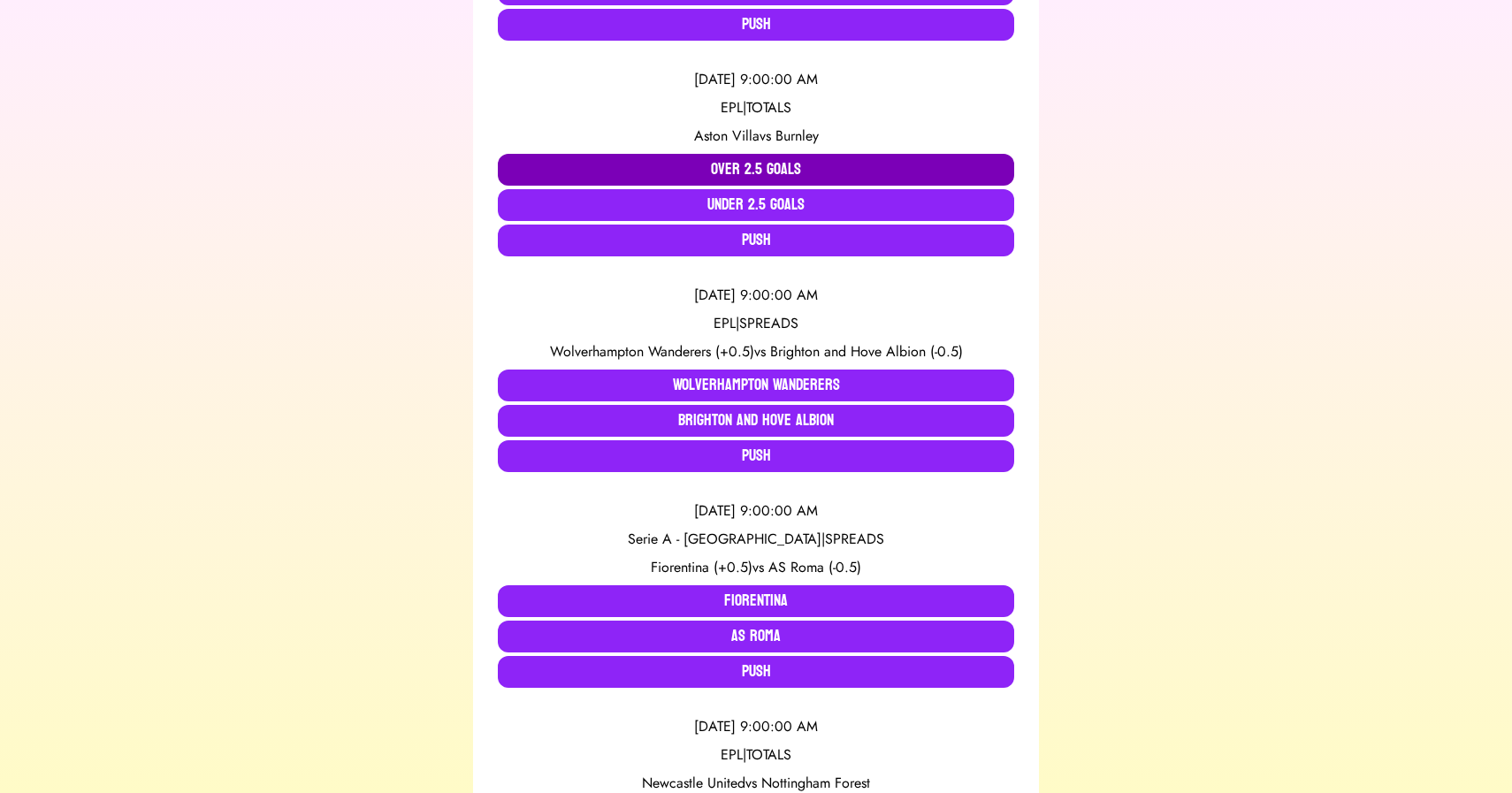
click at [765, 161] on button "Over 2.5 Goals" at bounding box center [756, 169] width 517 height 32
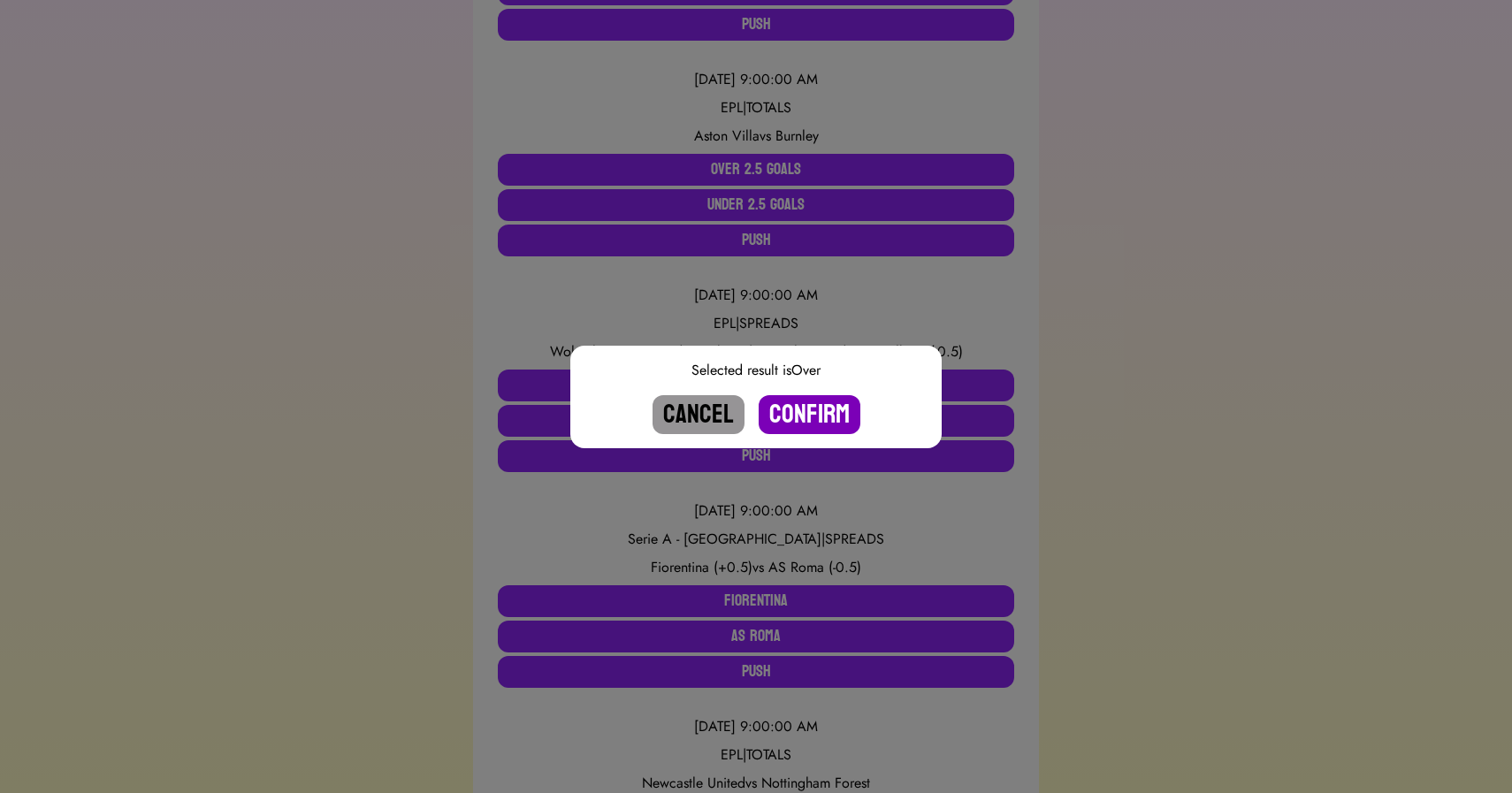
click at [815, 404] on button "Confirm" at bounding box center [809, 414] width 102 height 39
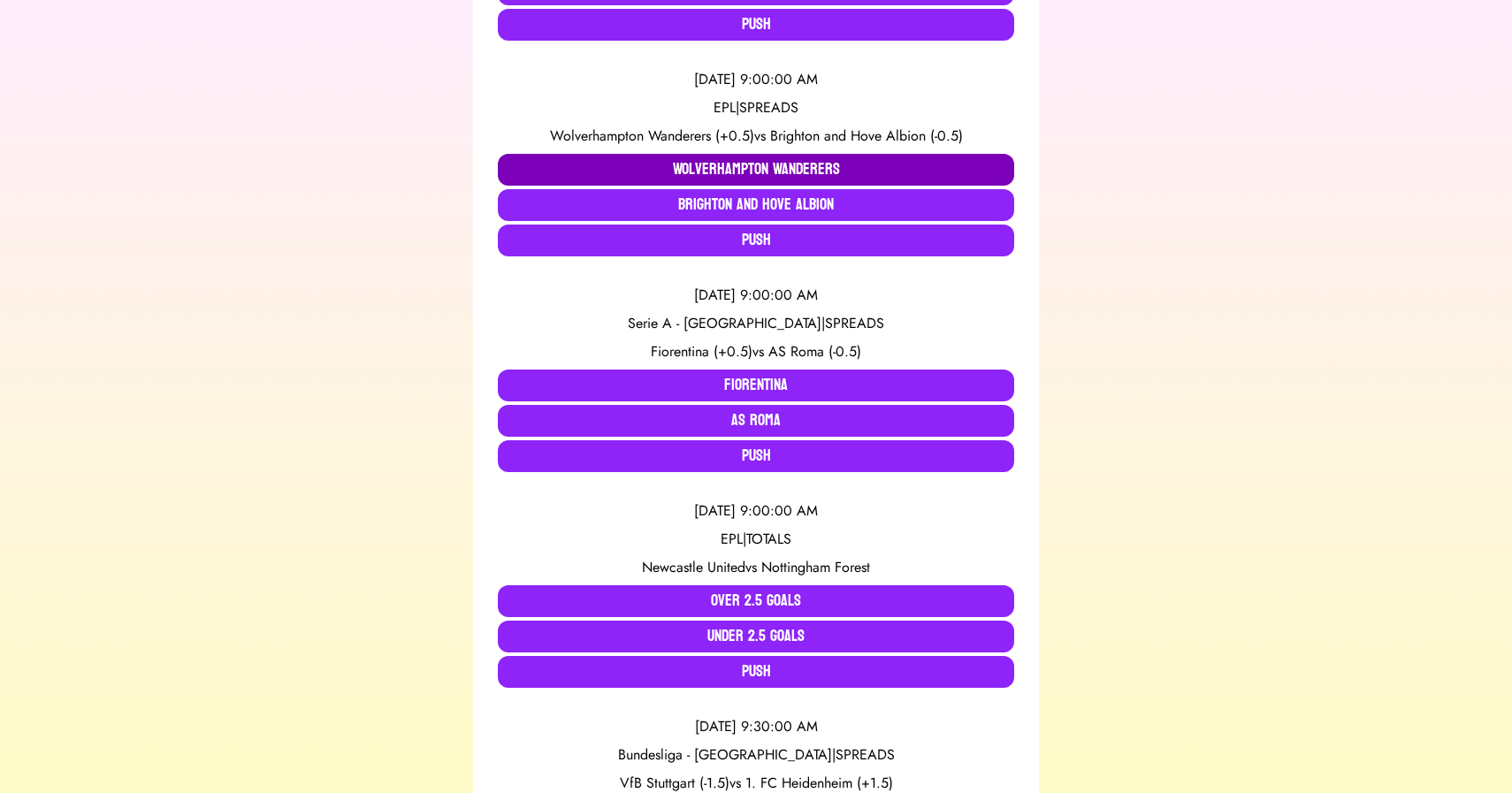
click at [726, 167] on button "Wolverhampton Wanderers" at bounding box center [756, 169] width 517 height 32
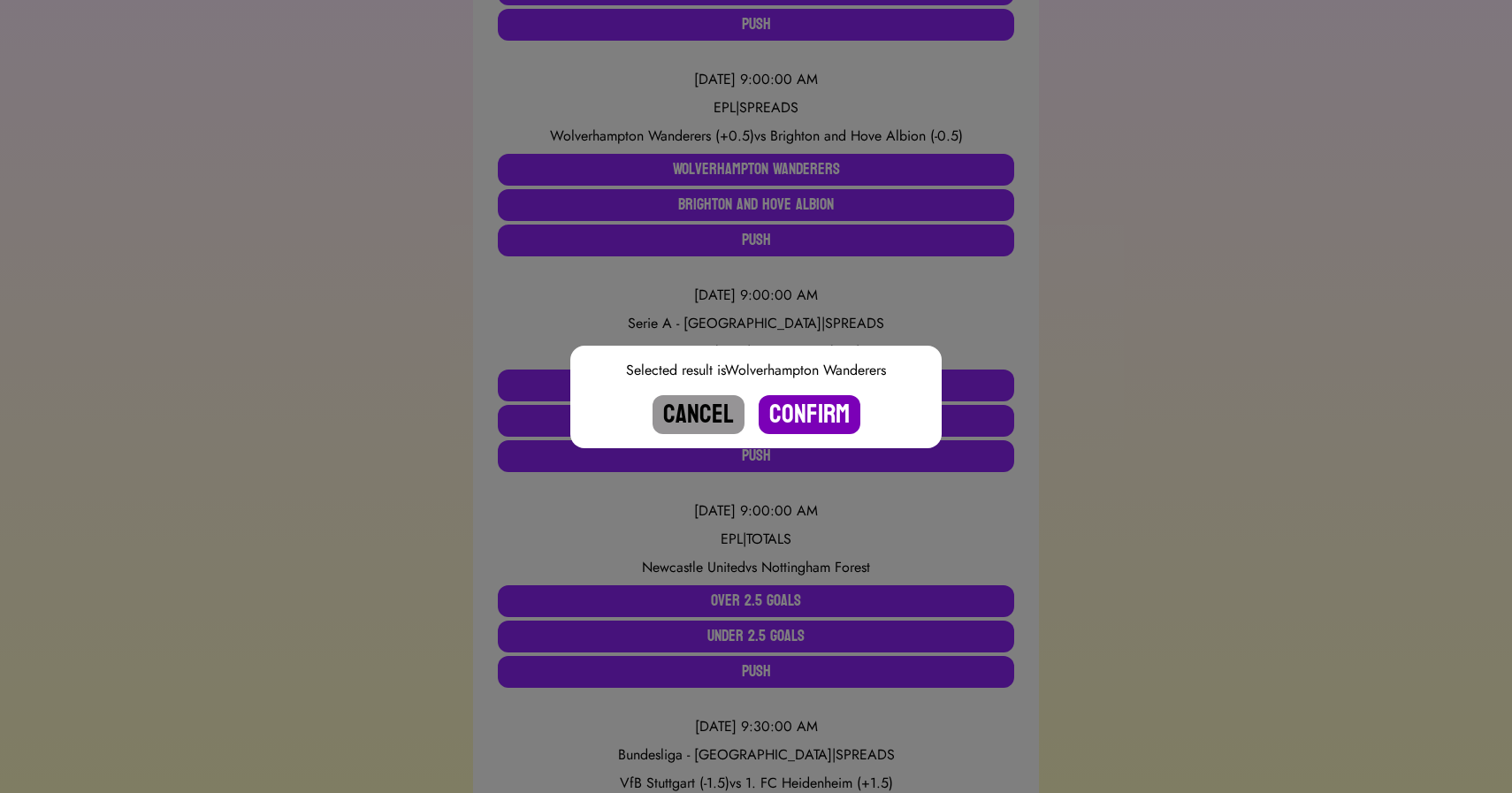
click at [806, 419] on button "Confirm" at bounding box center [809, 414] width 102 height 39
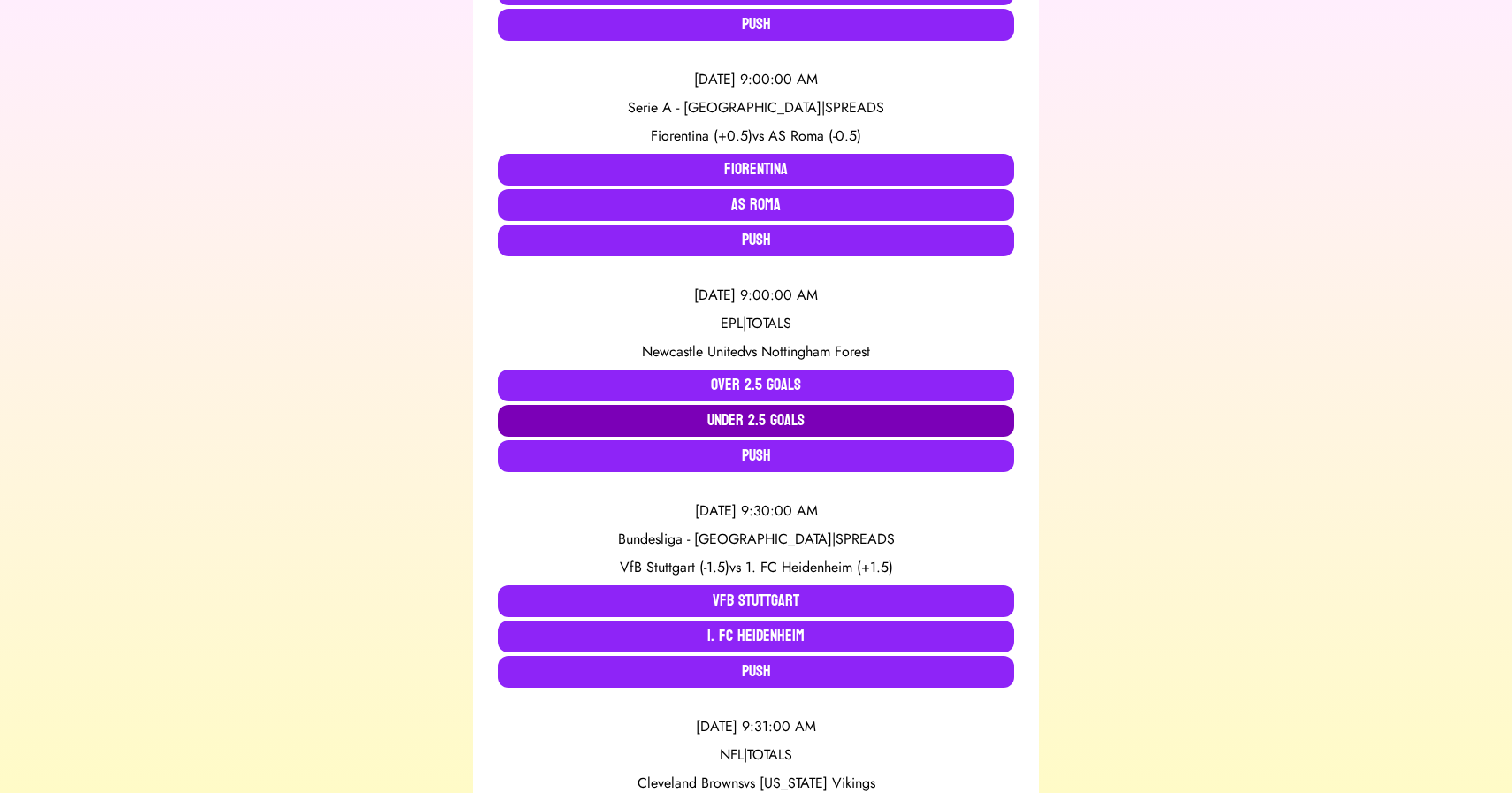
click at [722, 432] on button "Under 2.5 Goals" at bounding box center [756, 420] width 517 height 32
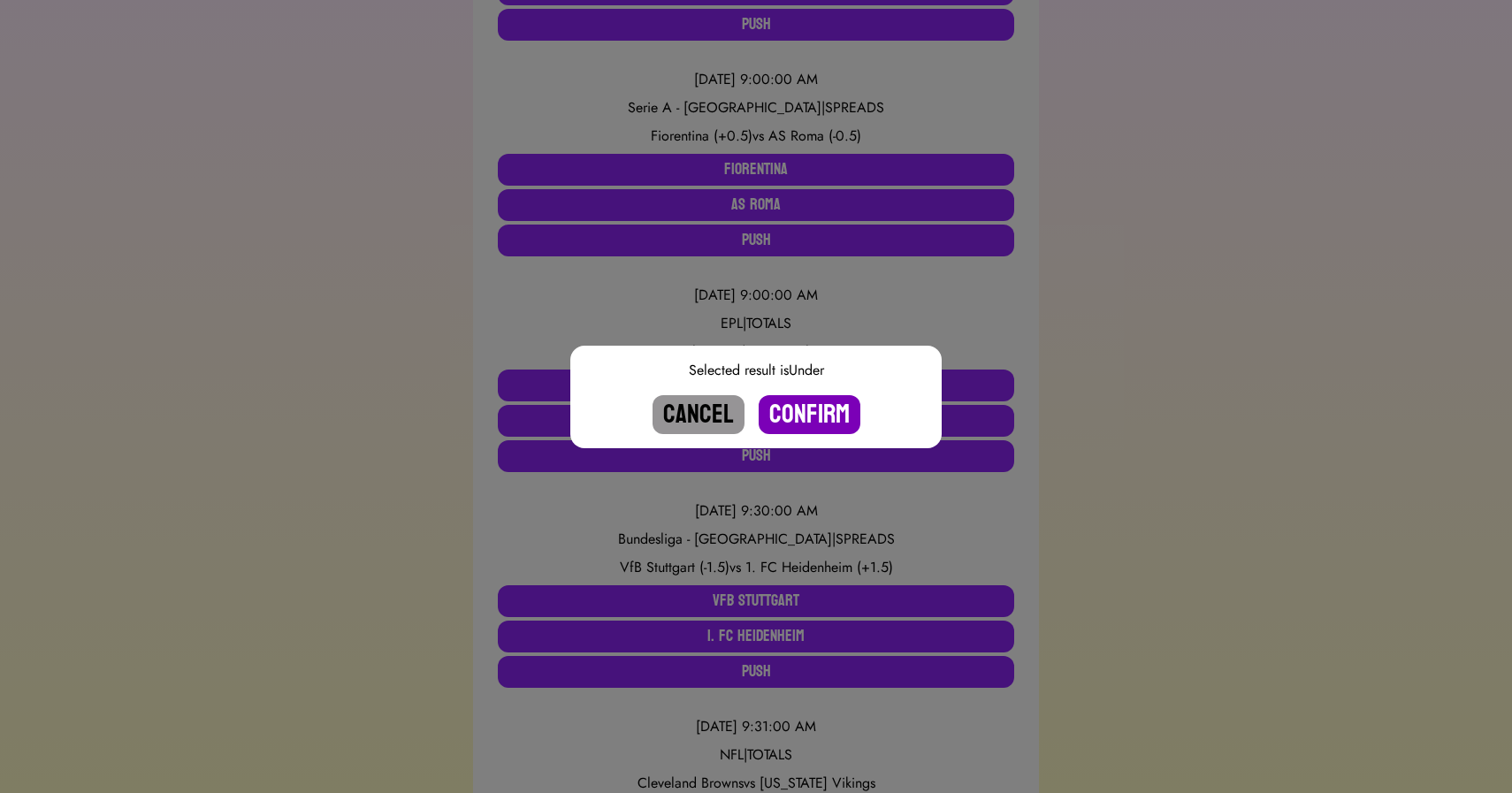
click at [804, 419] on button "Confirm" at bounding box center [809, 414] width 102 height 39
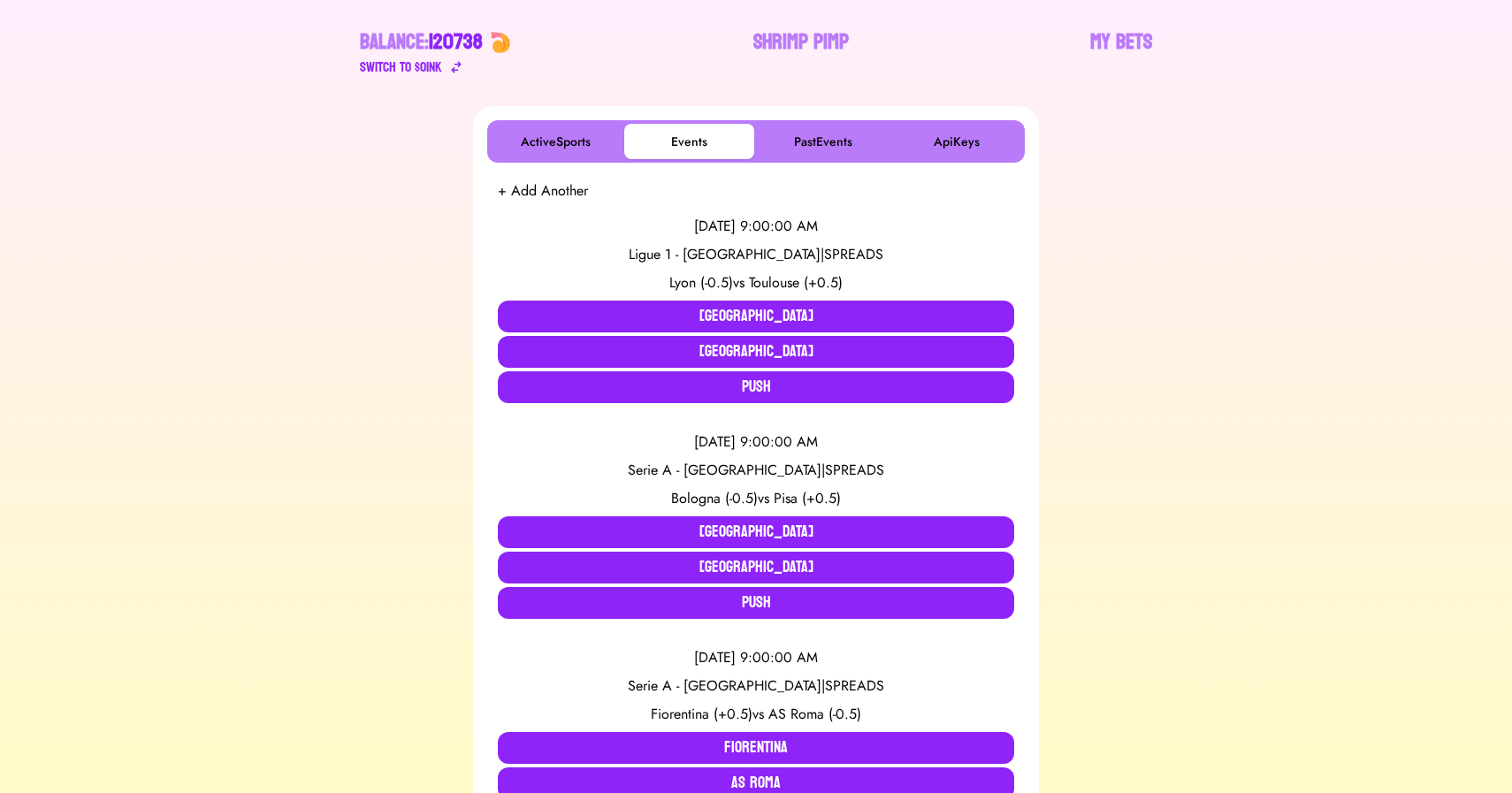
scroll to position [0, 0]
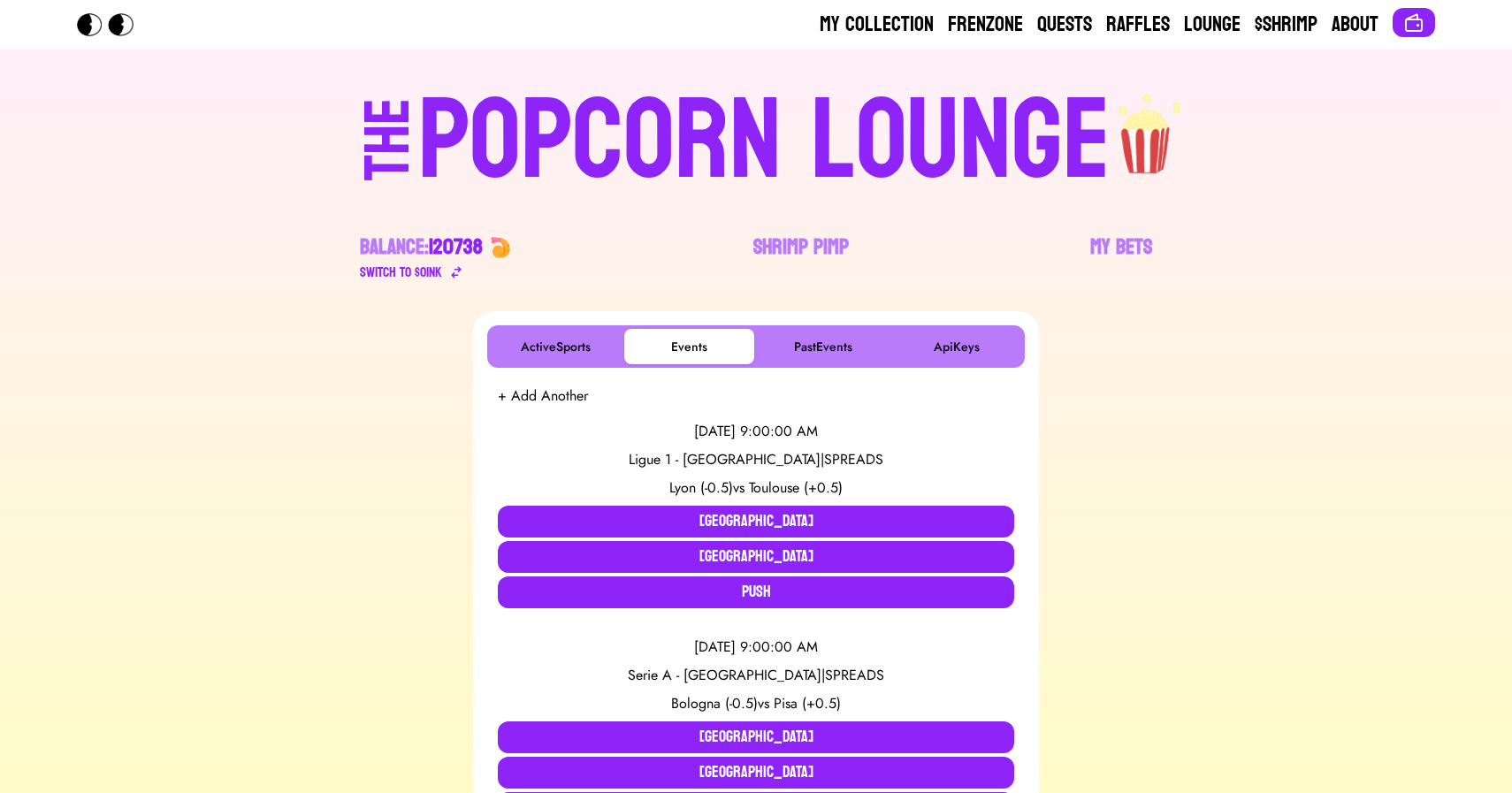
click at [629, 166] on div "POPCORN LOUNGE" at bounding box center [764, 141] width 692 height 114
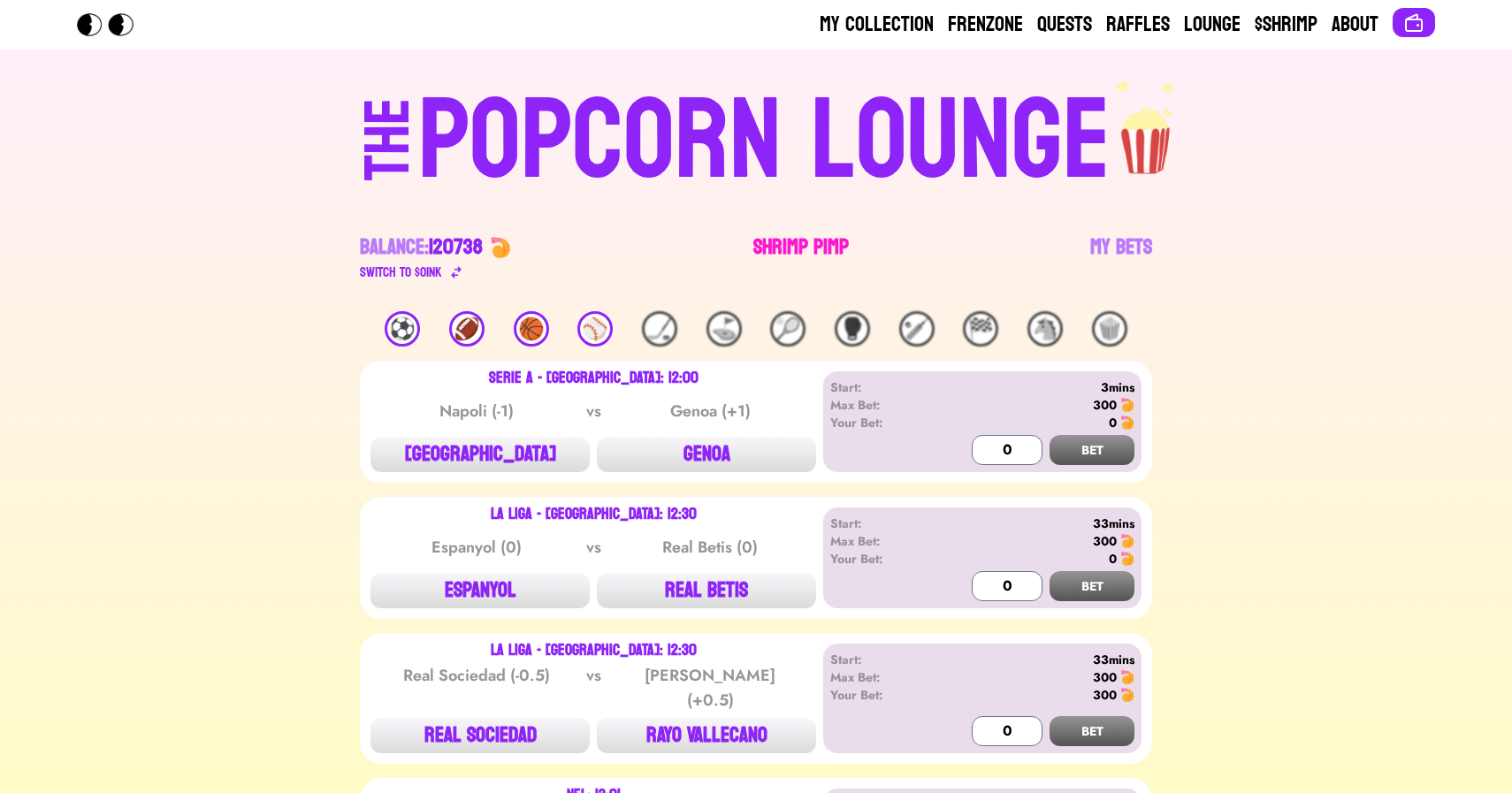
click at [790, 233] on link "Shrimp Pimp" at bounding box center [801, 257] width 95 height 50
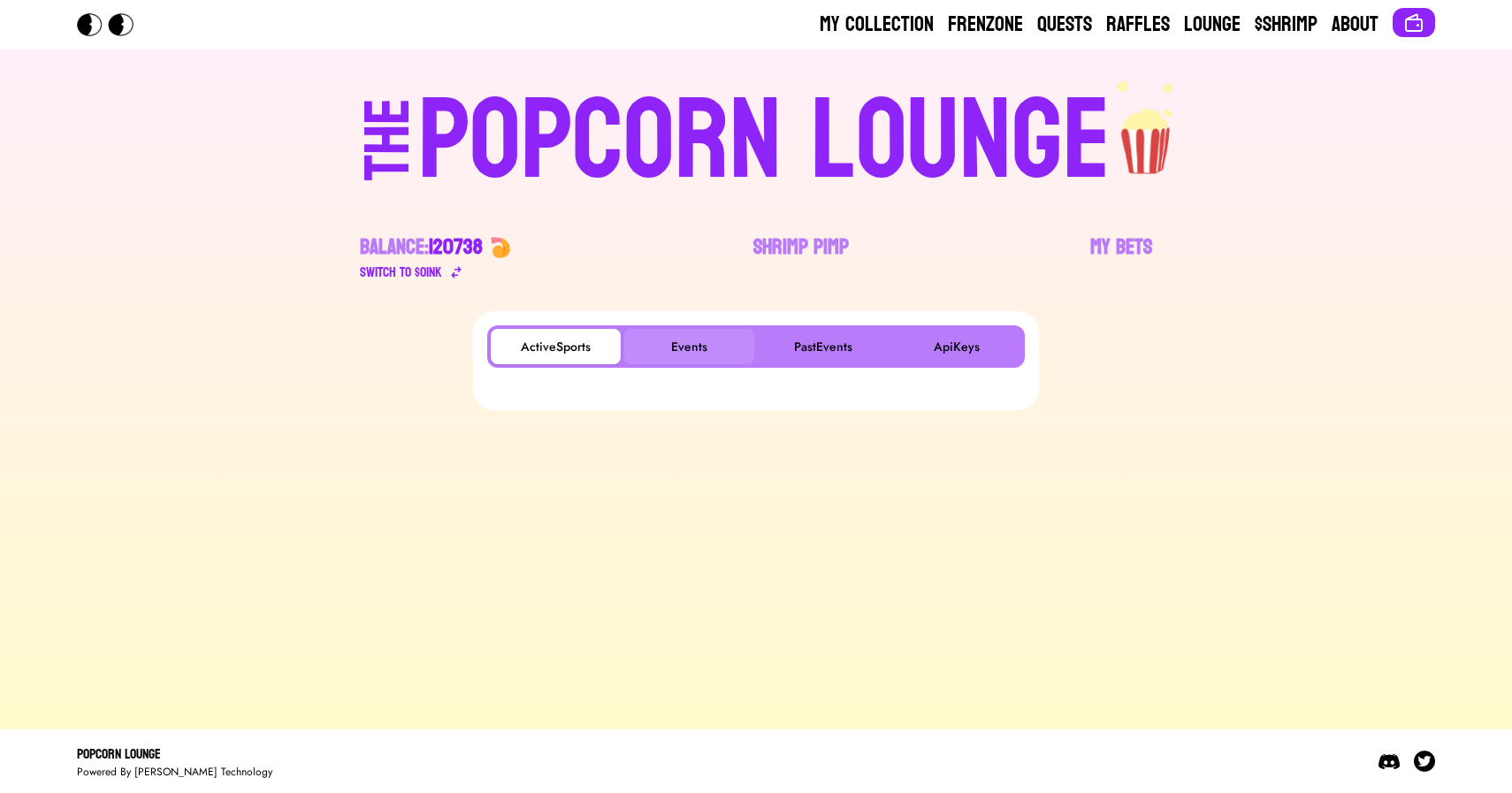
click at [702, 344] on button "Events" at bounding box center [689, 347] width 130 height 35
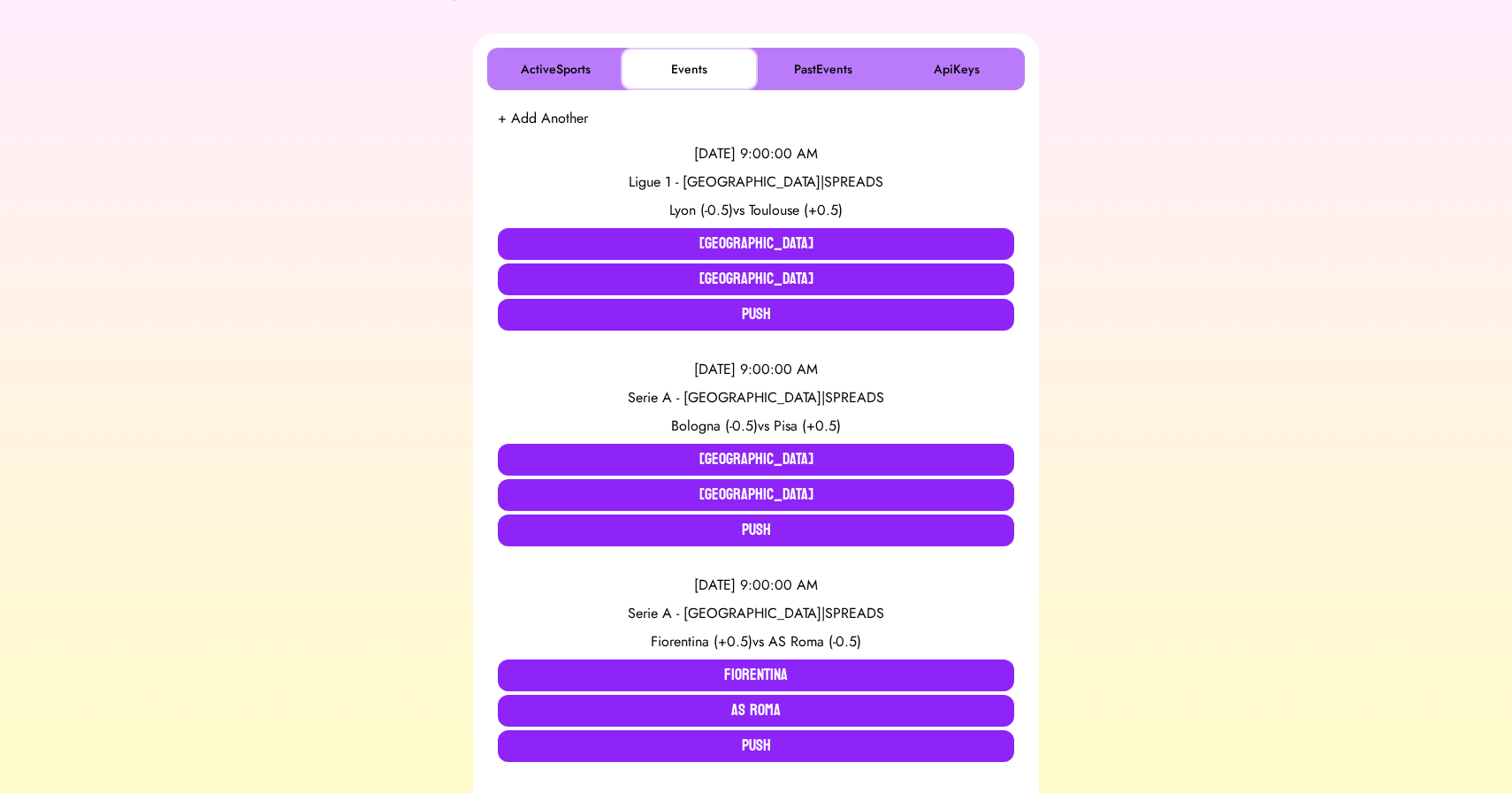
scroll to position [281, 0]
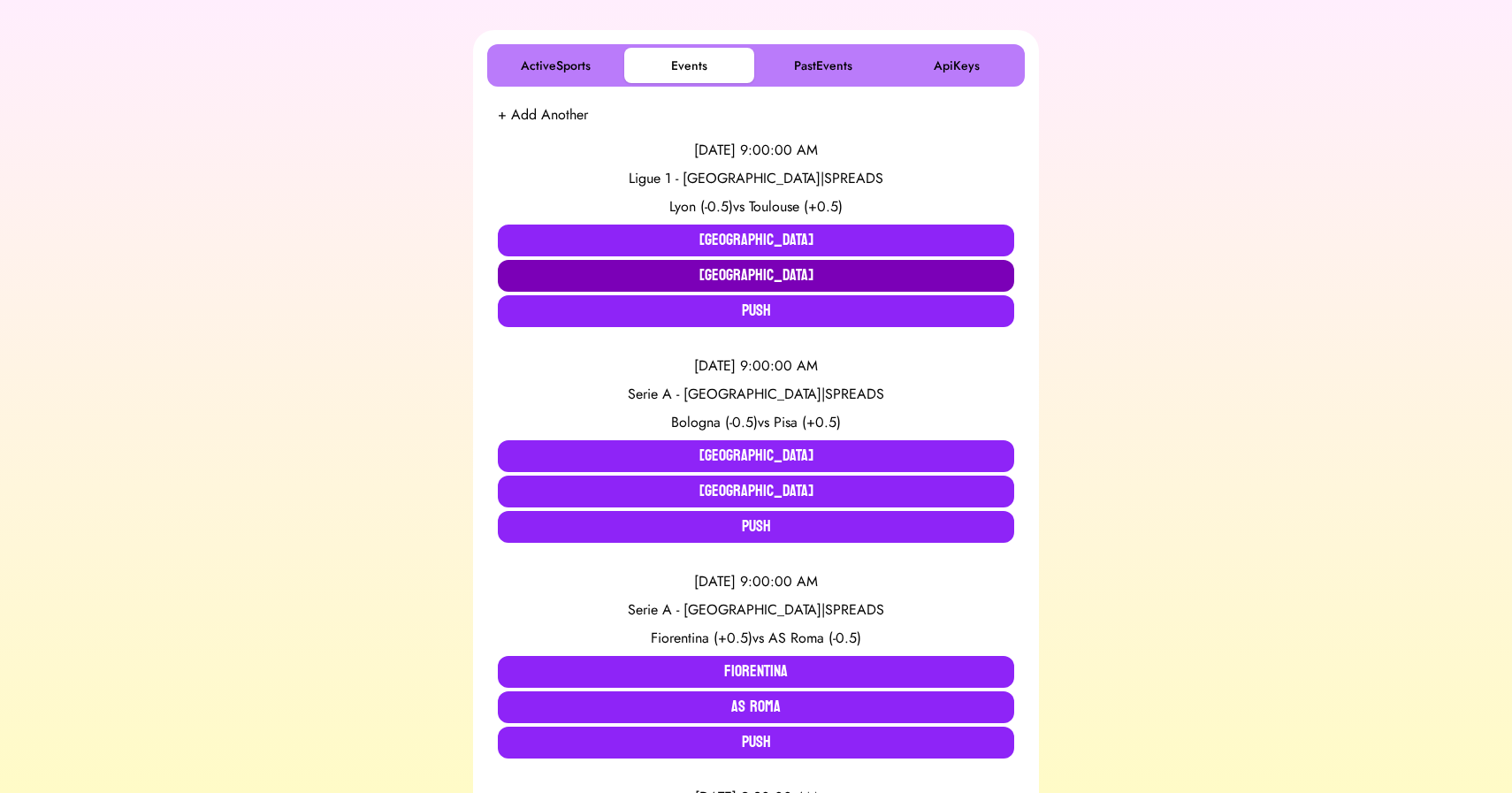
click at [756, 262] on button "[GEOGRAPHIC_DATA]" at bounding box center [756, 276] width 517 height 32
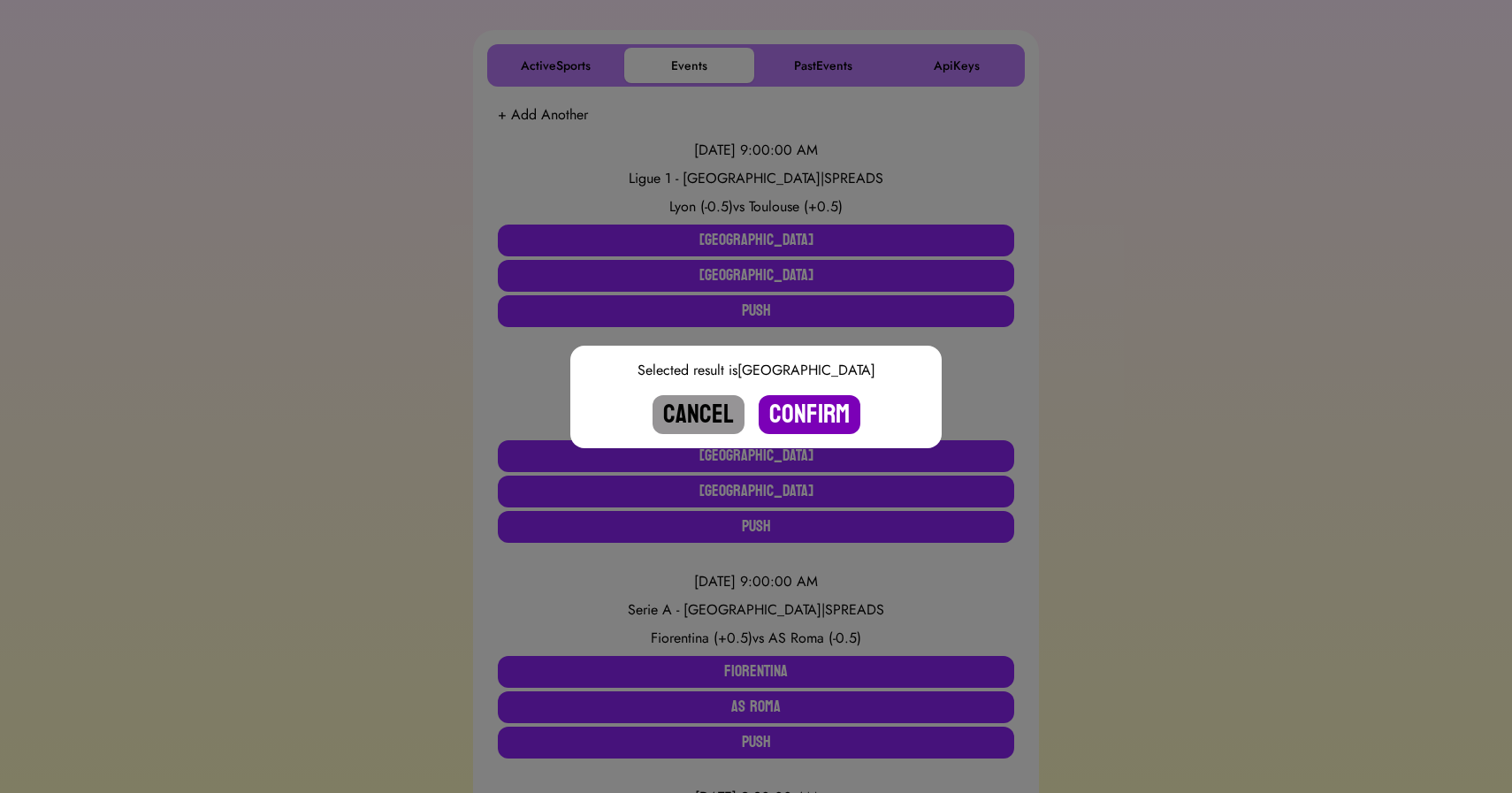
click at [794, 422] on button "Confirm" at bounding box center [809, 414] width 102 height 39
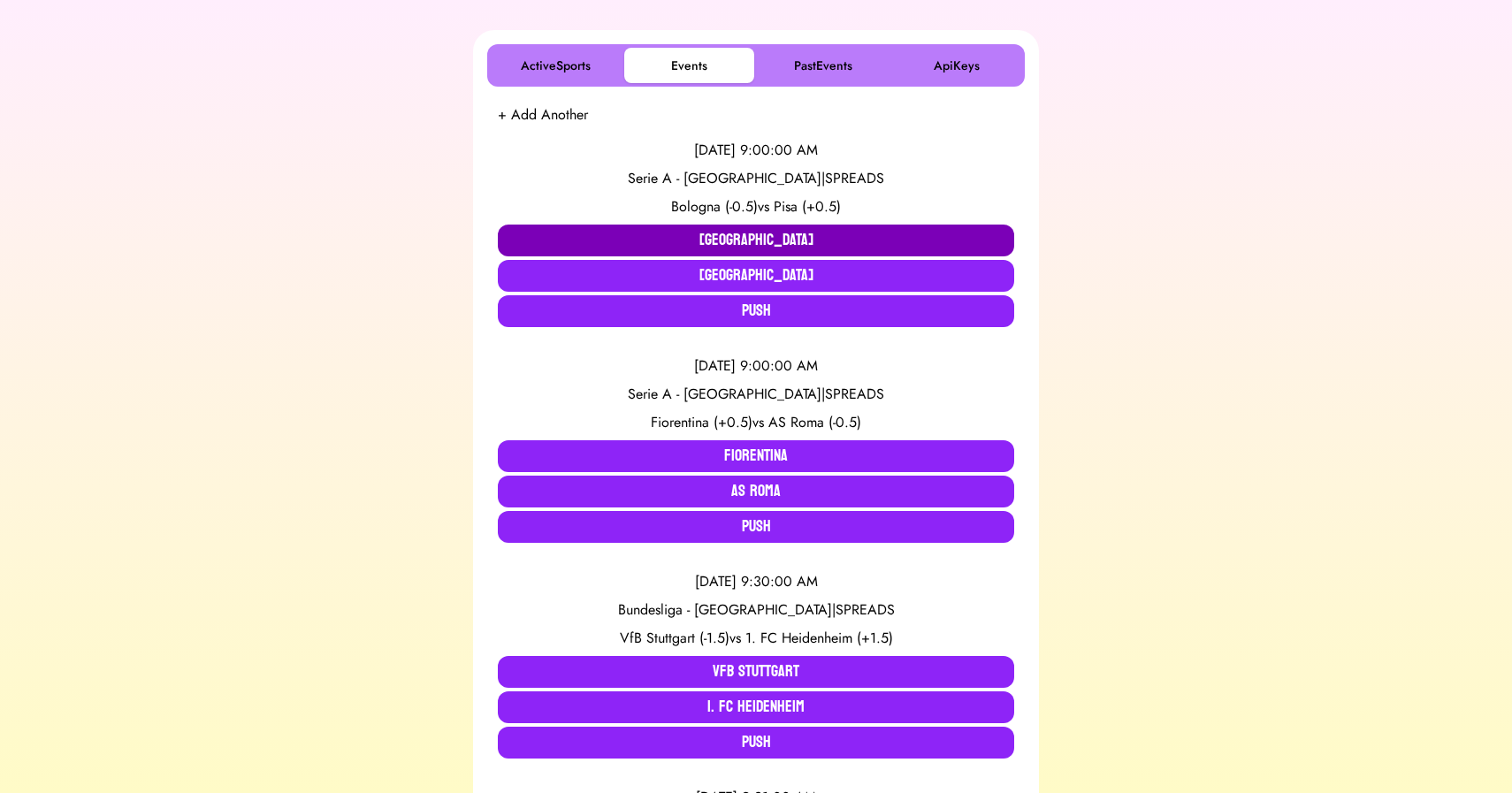
click at [666, 237] on button "[GEOGRAPHIC_DATA]" at bounding box center [756, 240] width 517 height 32
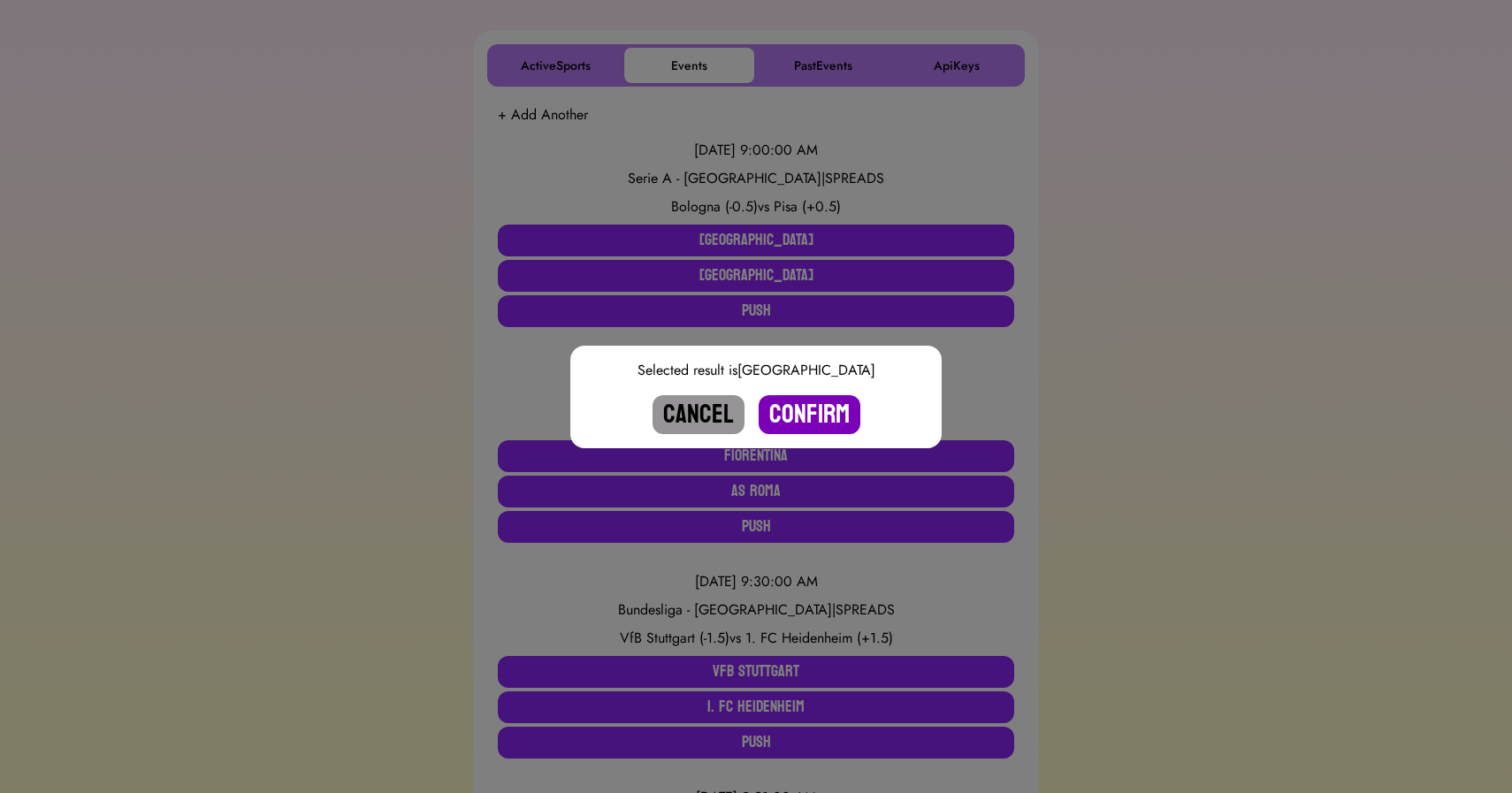
click at [807, 419] on button "Confirm" at bounding box center [809, 414] width 102 height 39
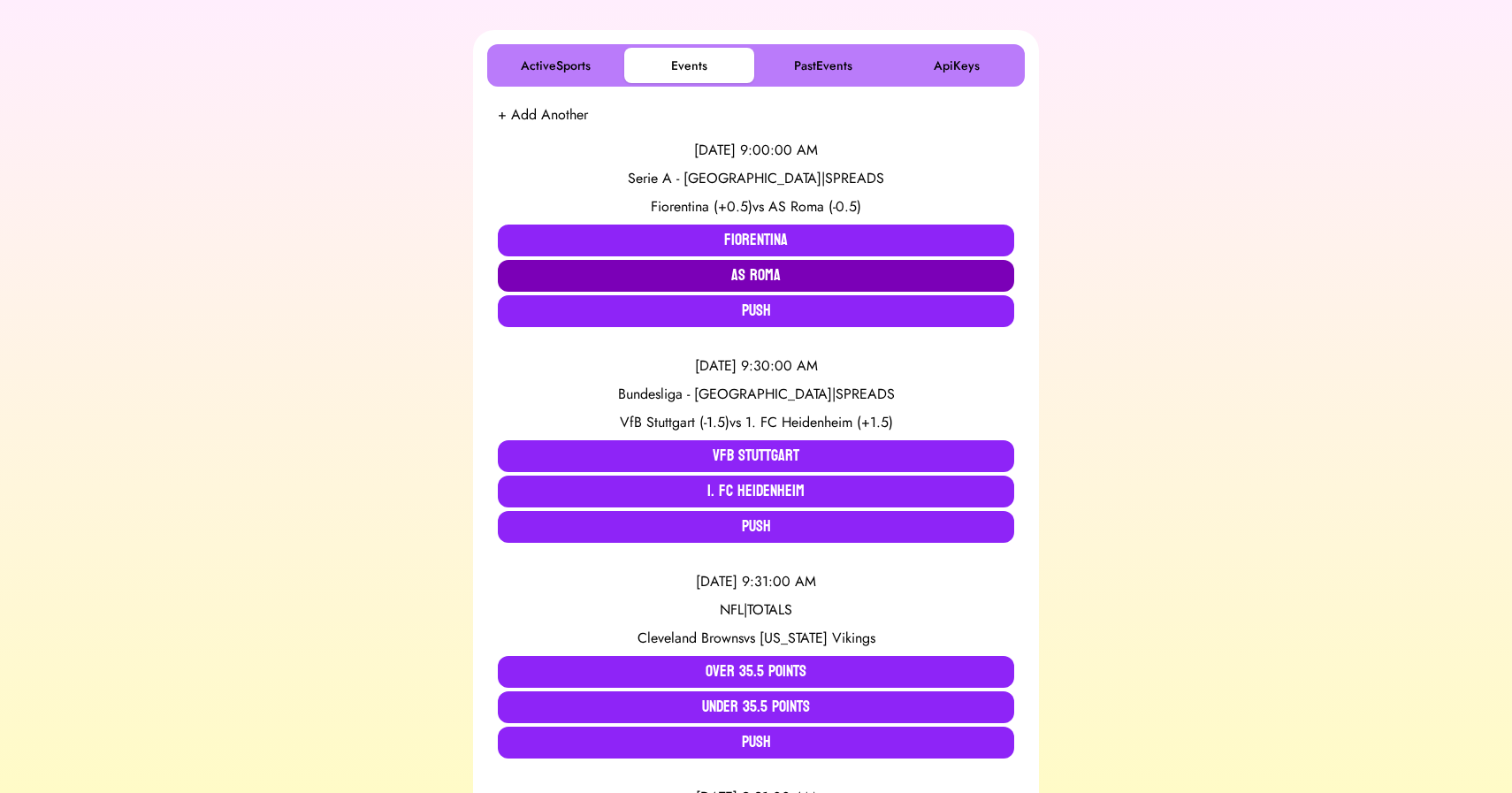
click at [723, 274] on button "AS Roma" at bounding box center [756, 276] width 517 height 32
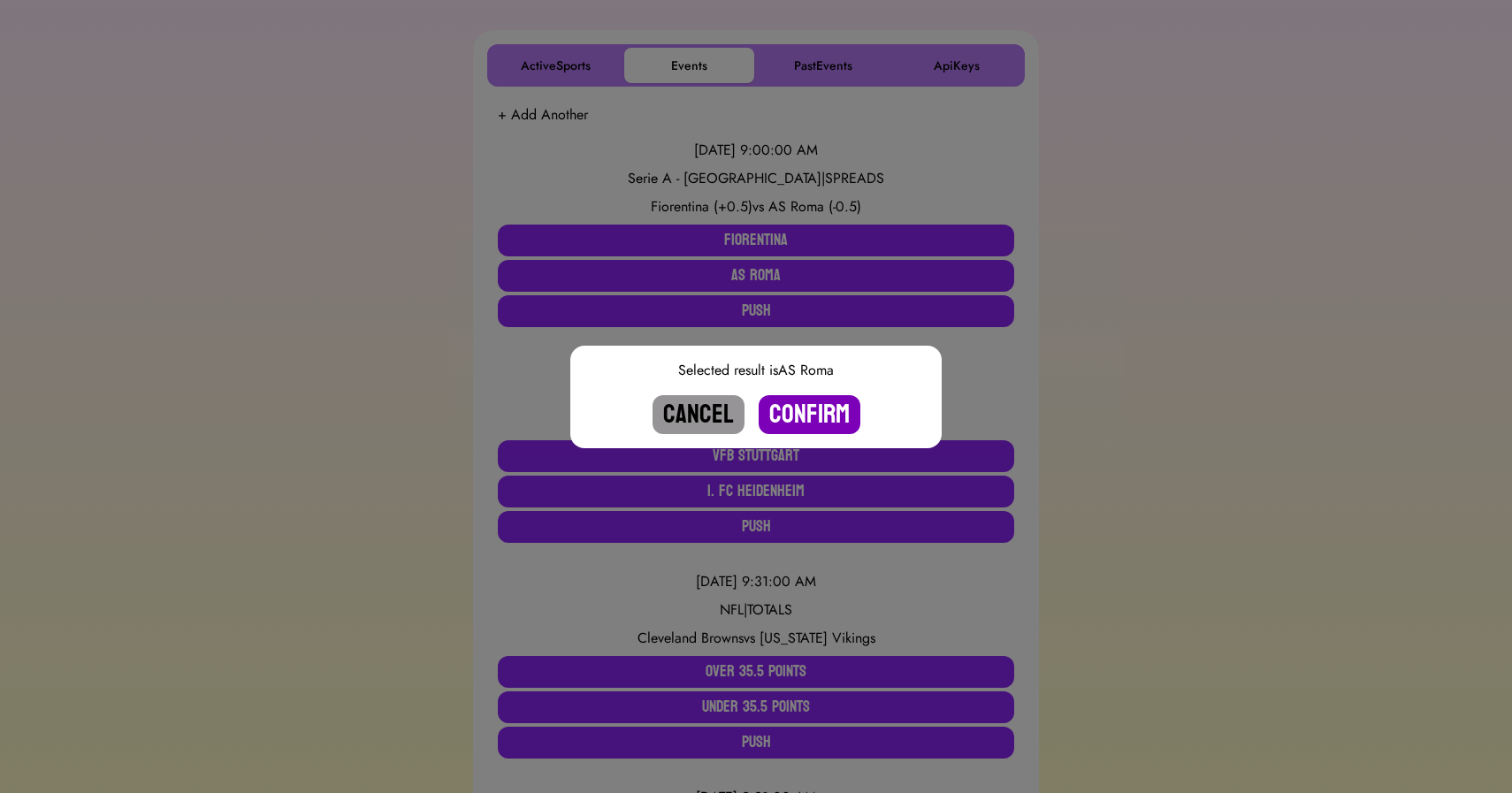
click at [798, 425] on button "Confirm" at bounding box center [809, 414] width 102 height 39
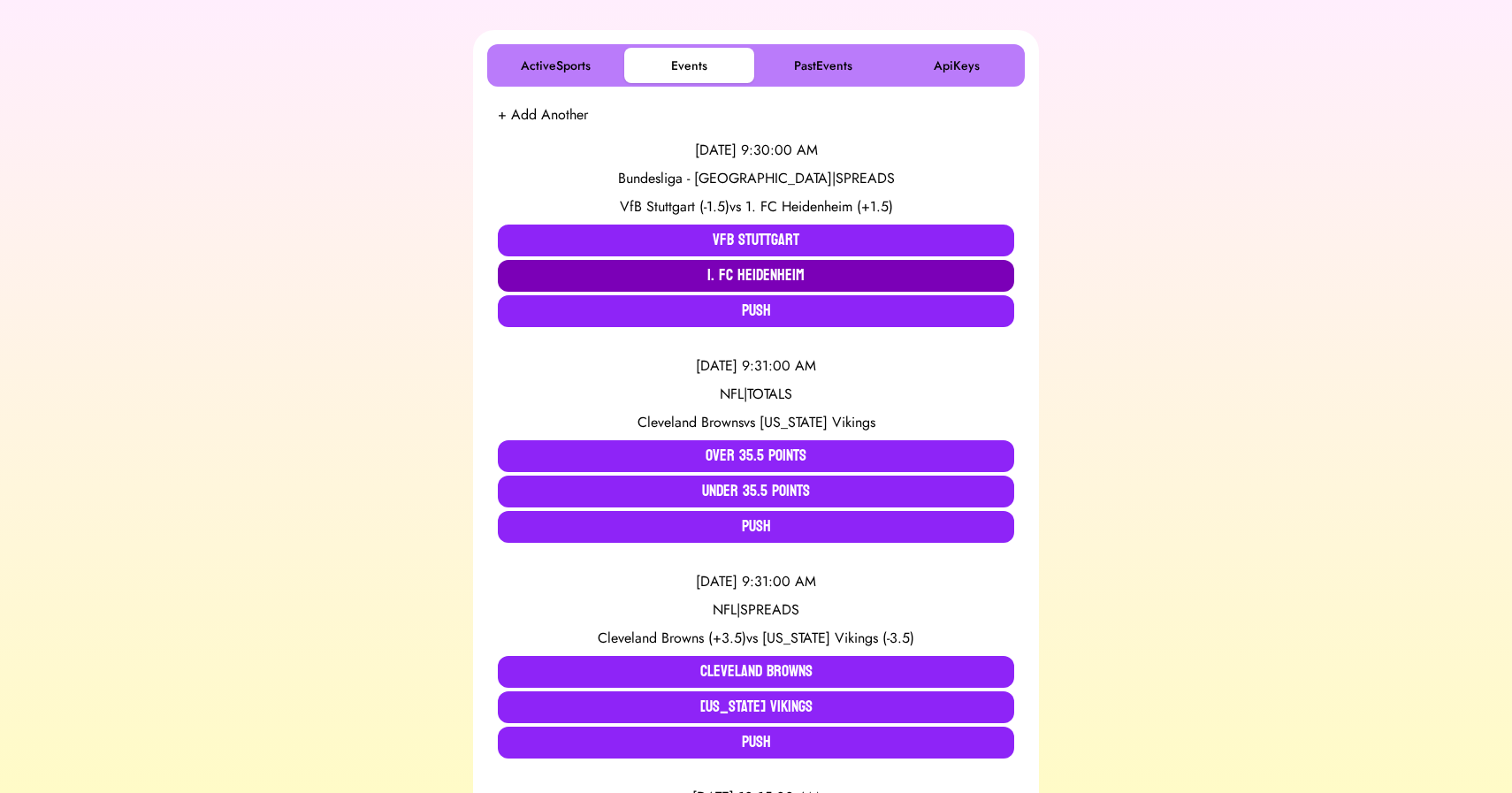
click at [677, 270] on button "1. FC Heidenheim" at bounding box center [756, 276] width 517 height 32
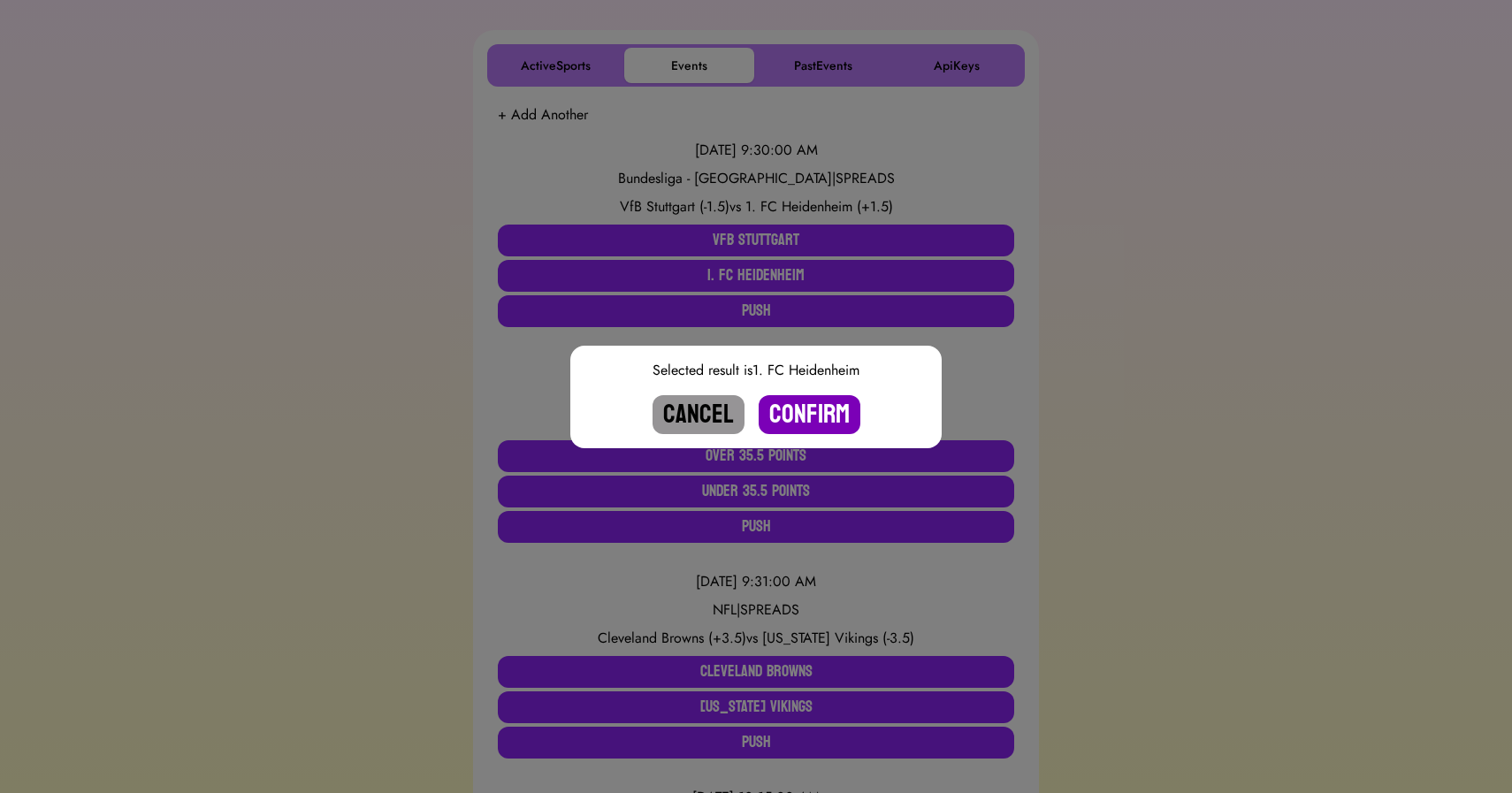
click at [810, 413] on button "Confirm" at bounding box center [809, 414] width 102 height 39
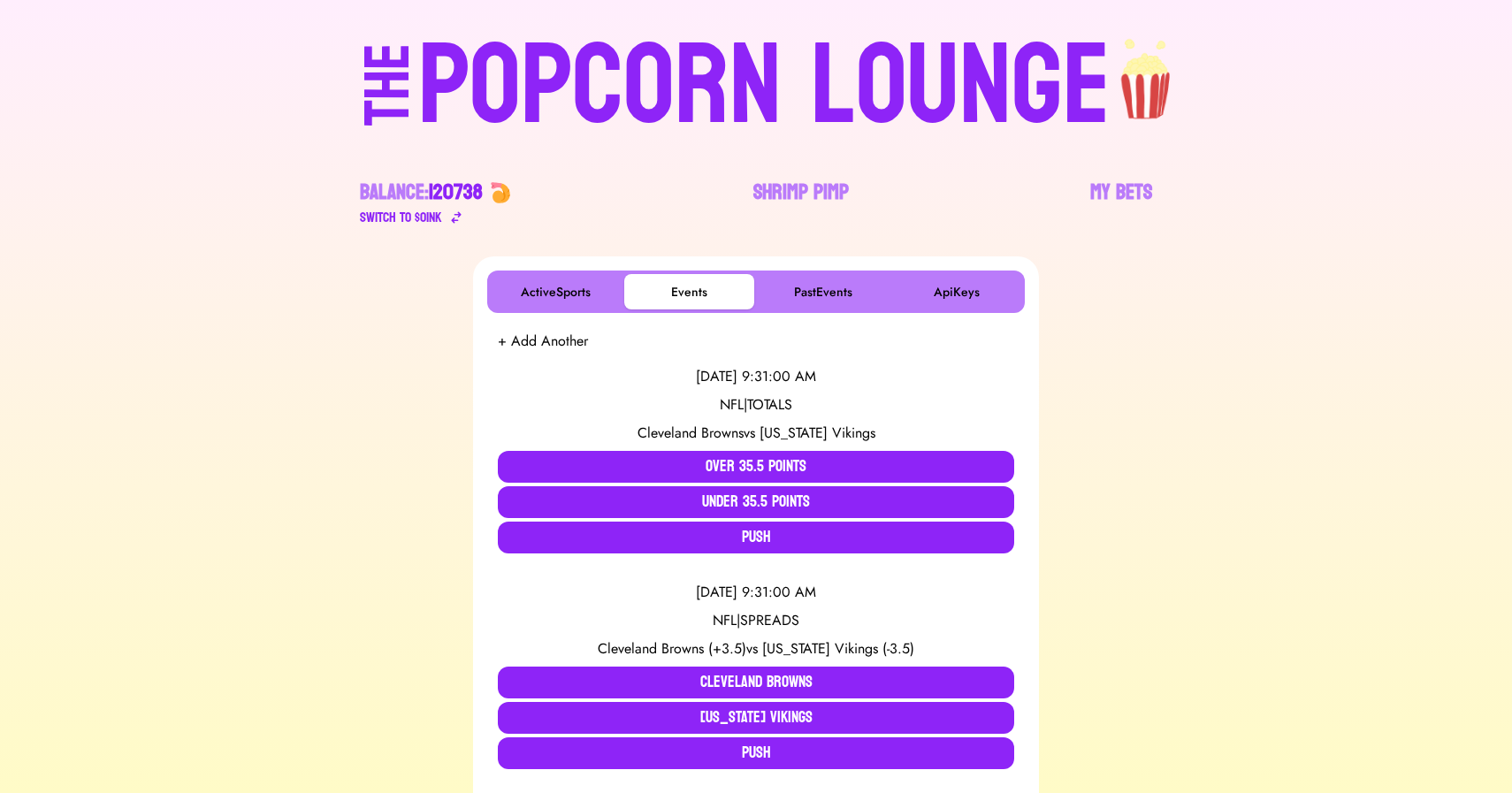
scroll to position [0, 0]
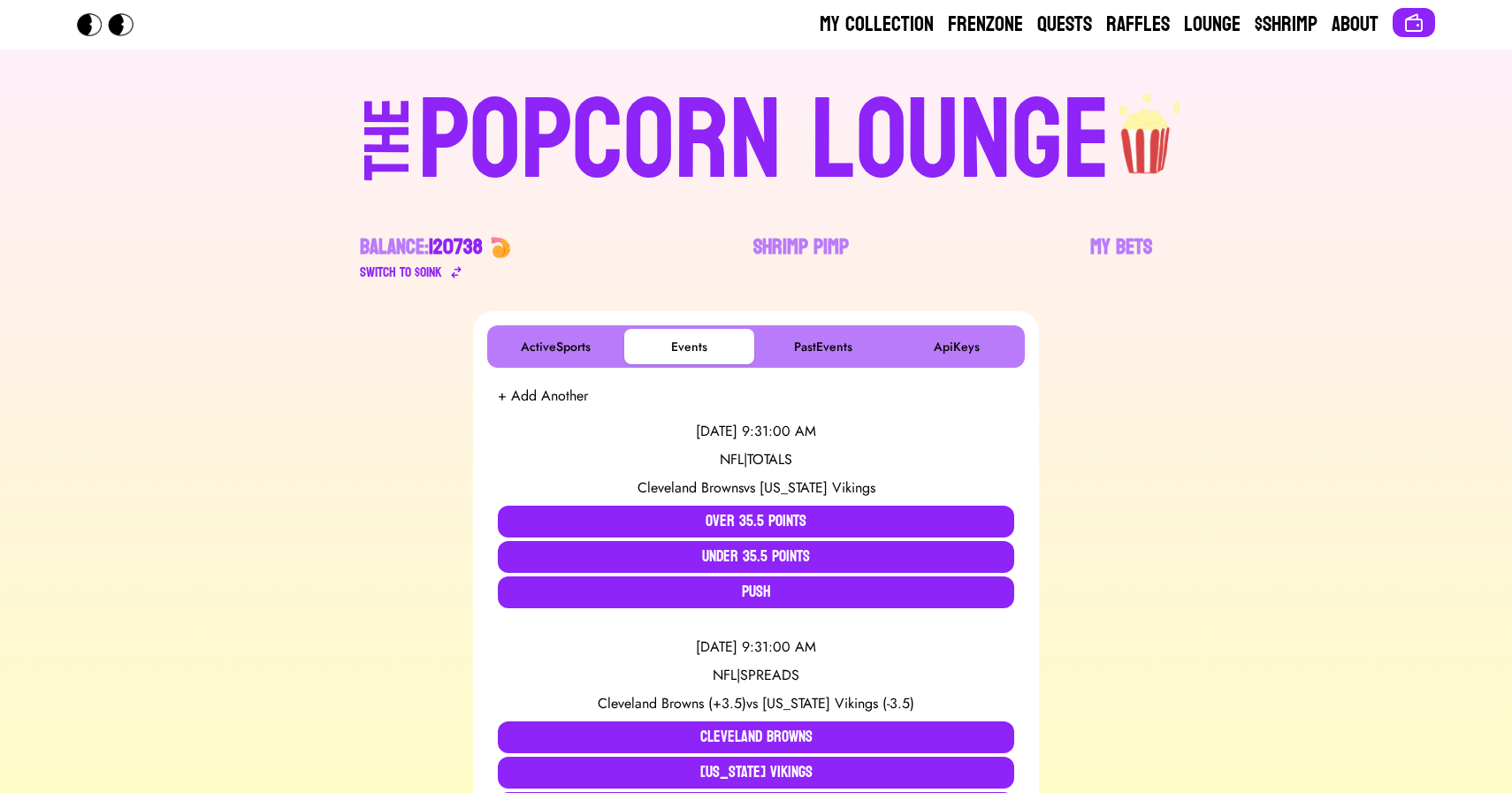
click at [492, 155] on div "POPCORN LOUNGE" at bounding box center [764, 141] width 692 height 114
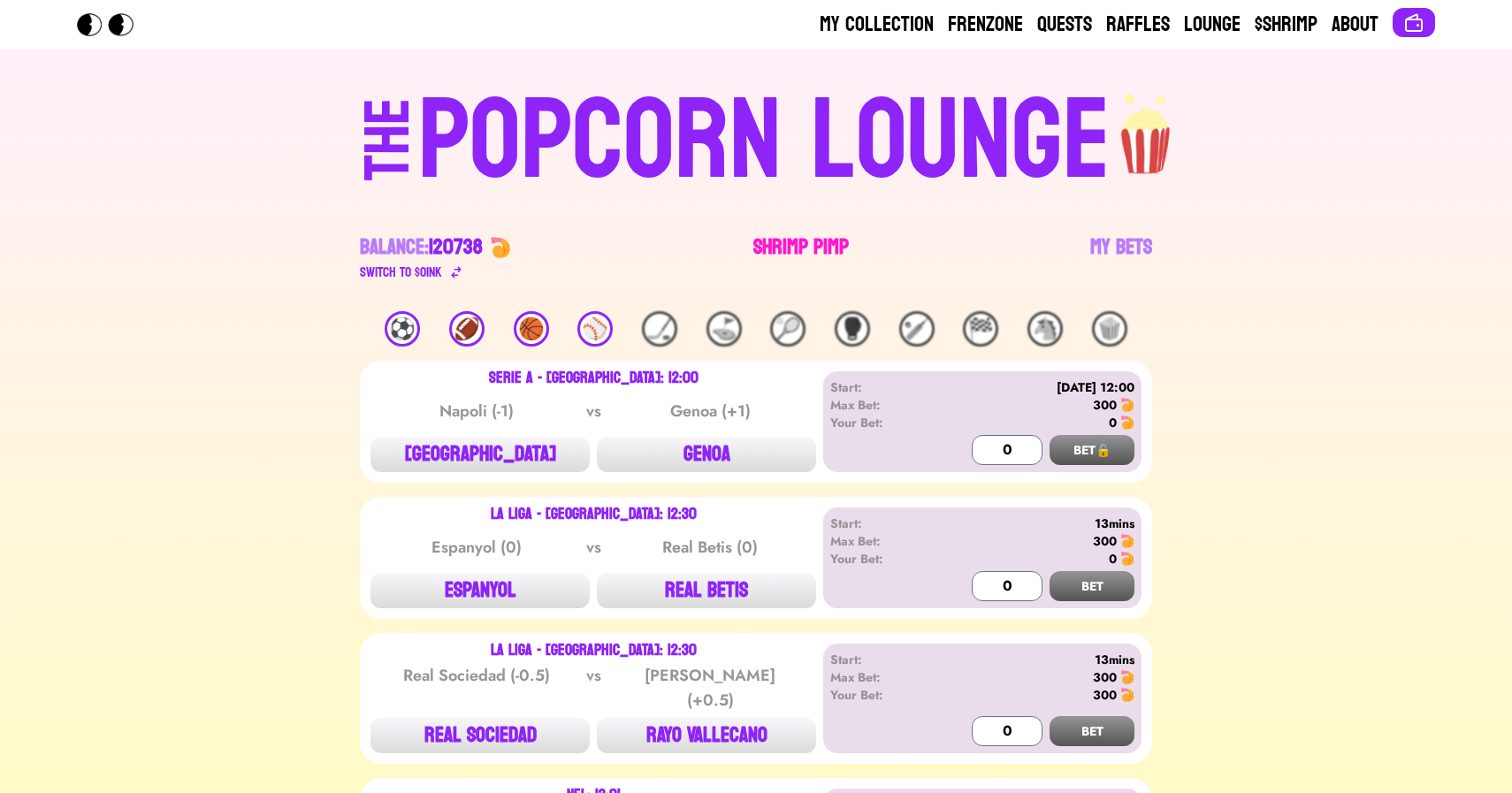
click at [772, 245] on link "Shrimp Pimp" at bounding box center [801, 257] width 95 height 50
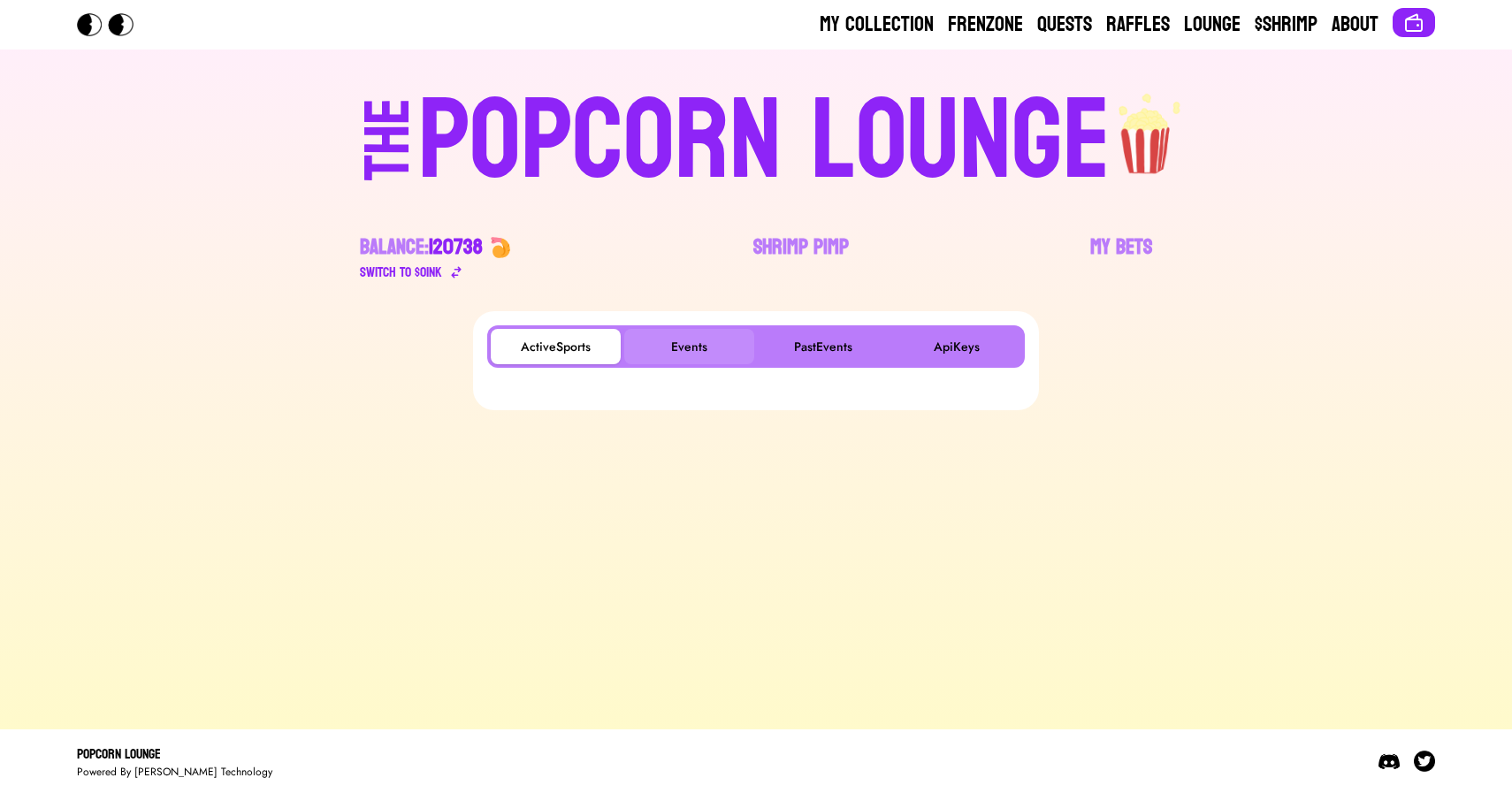
click at [651, 330] on button "Events" at bounding box center [689, 347] width 130 height 35
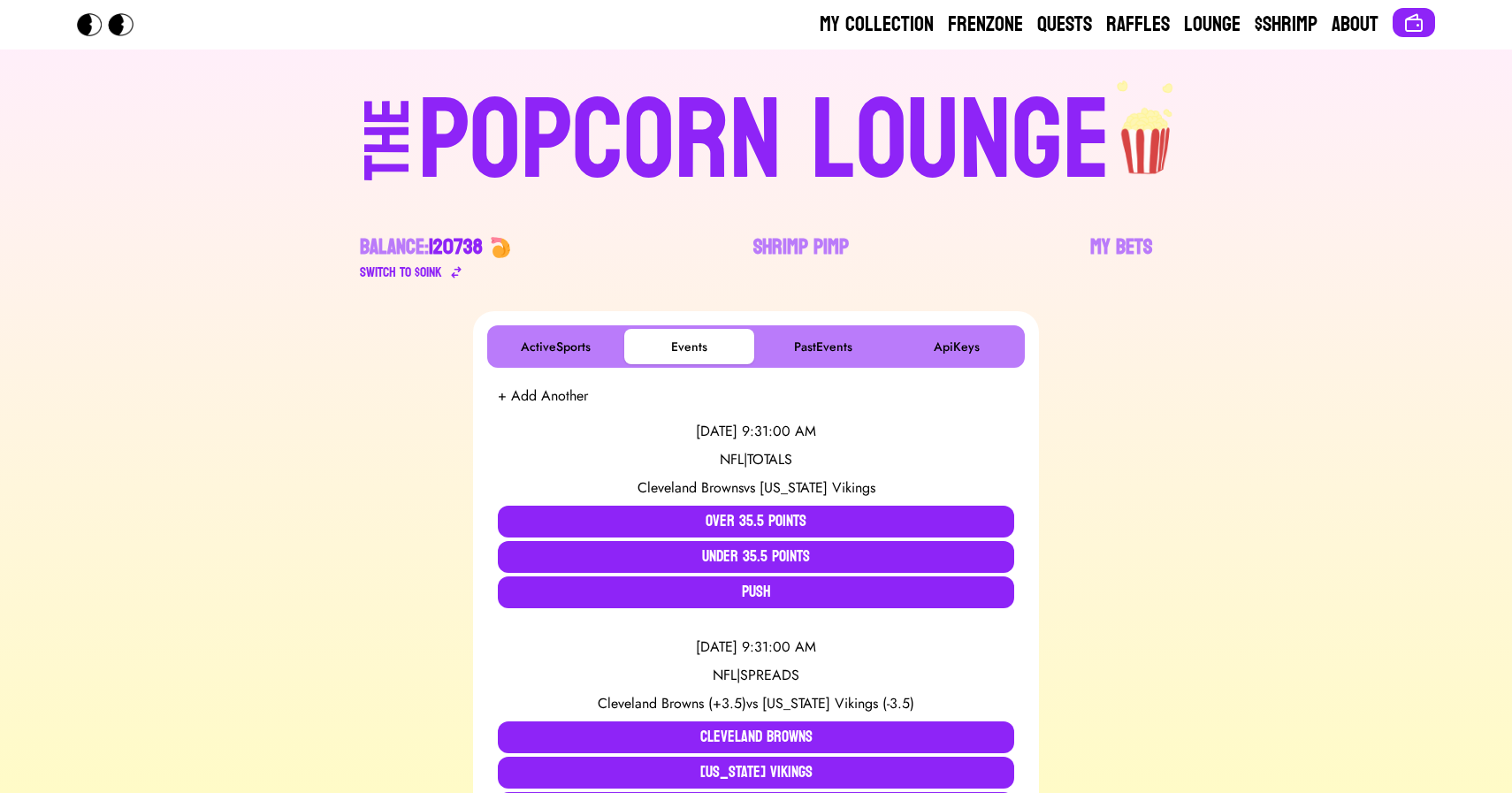
click at [487, 98] on div "POPCORN LOUNGE" at bounding box center [764, 141] width 692 height 114
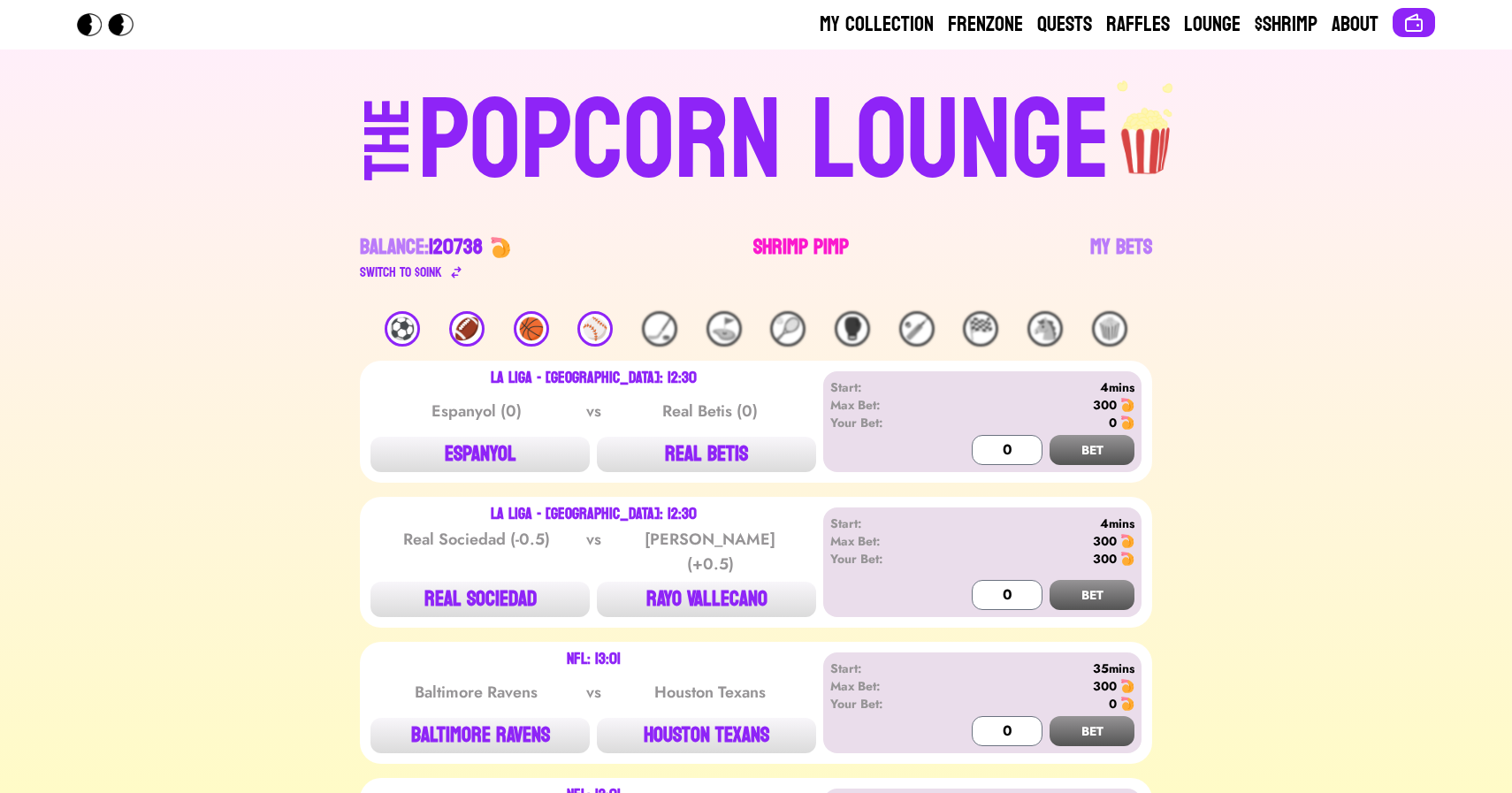
click at [789, 253] on link "Shrimp Pimp" at bounding box center [801, 257] width 95 height 50
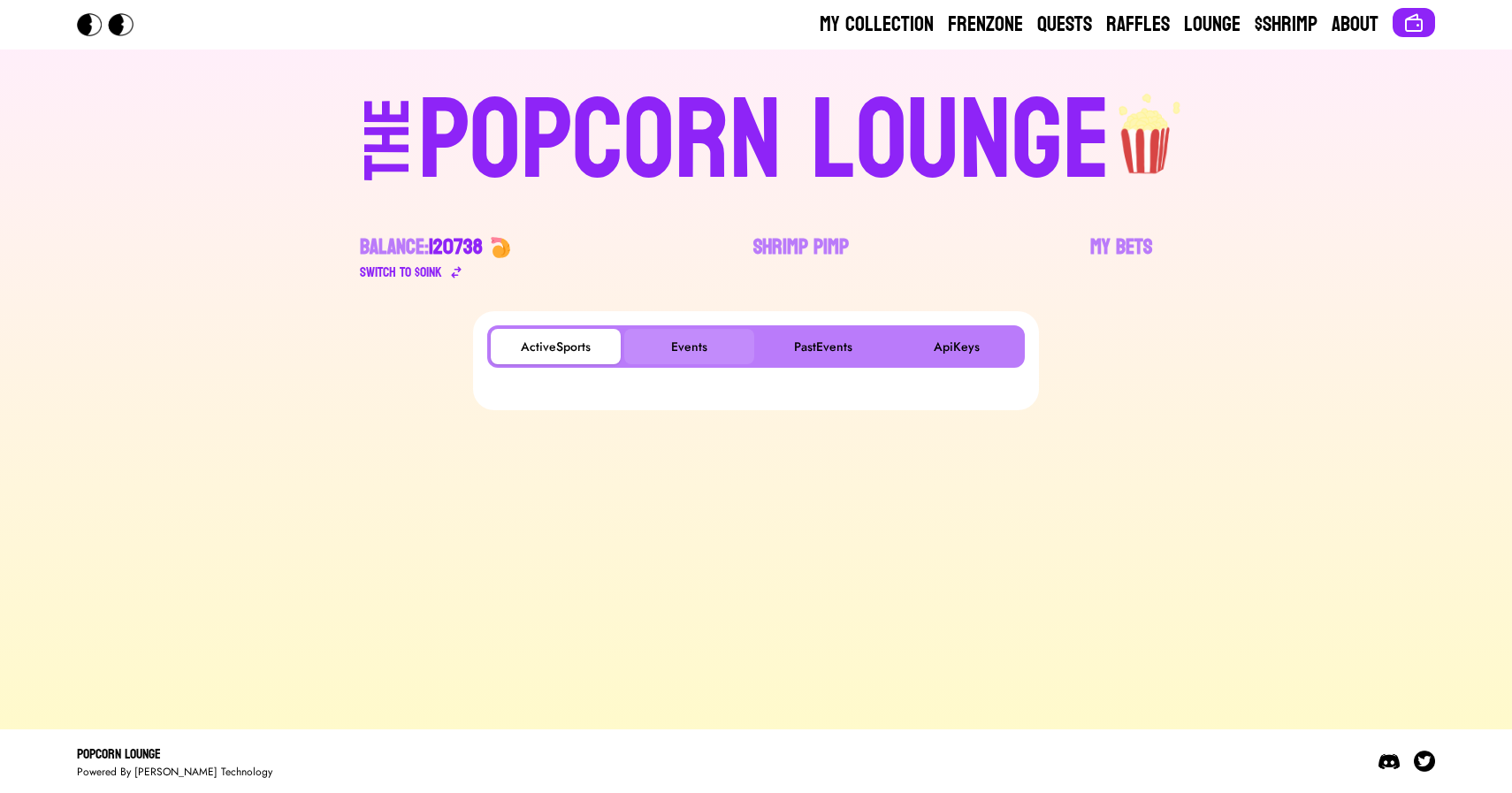
click at [689, 331] on button "Events" at bounding box center [689, 347] width 130 height 35
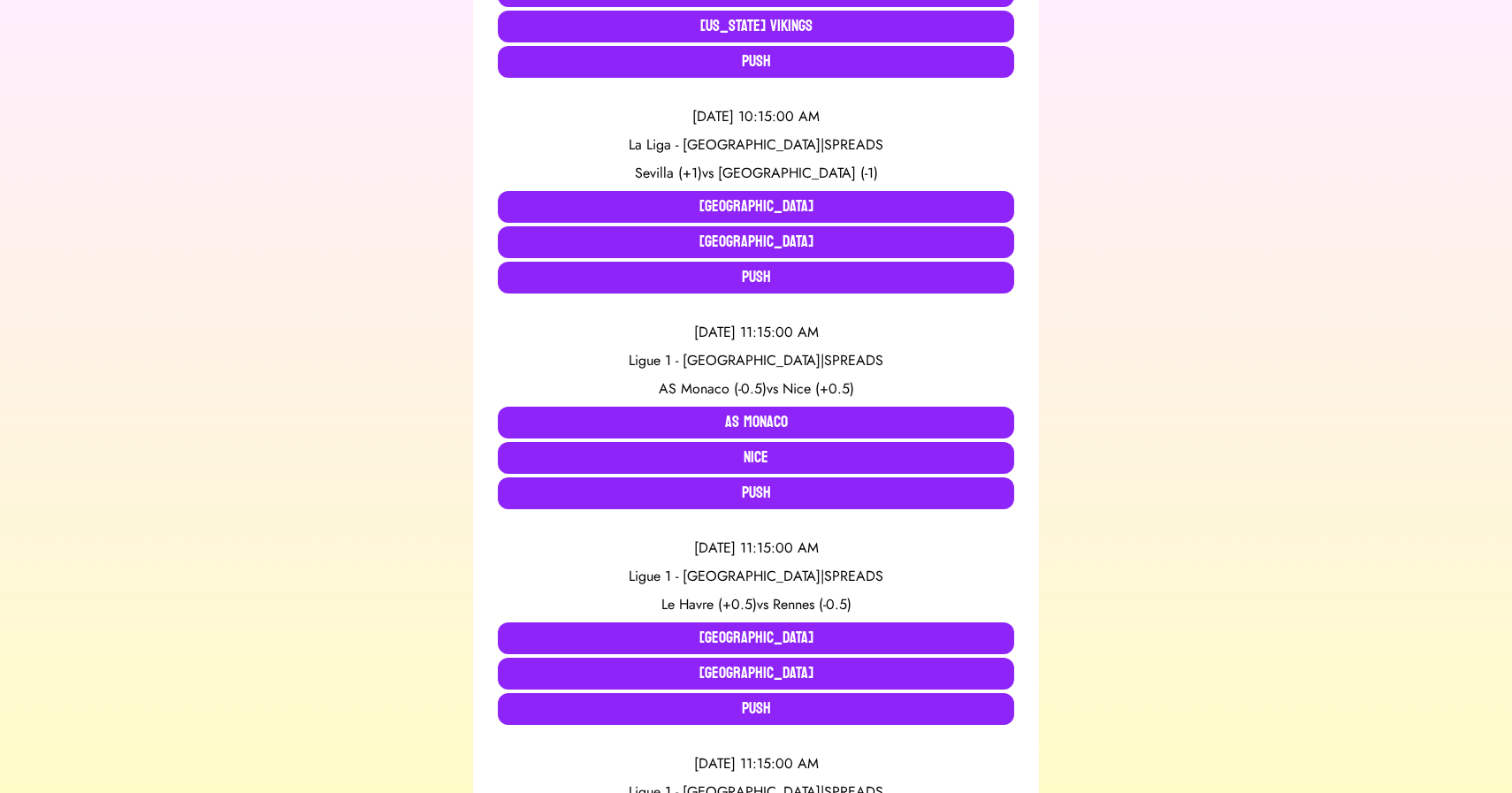
scroll to position [795, 0]
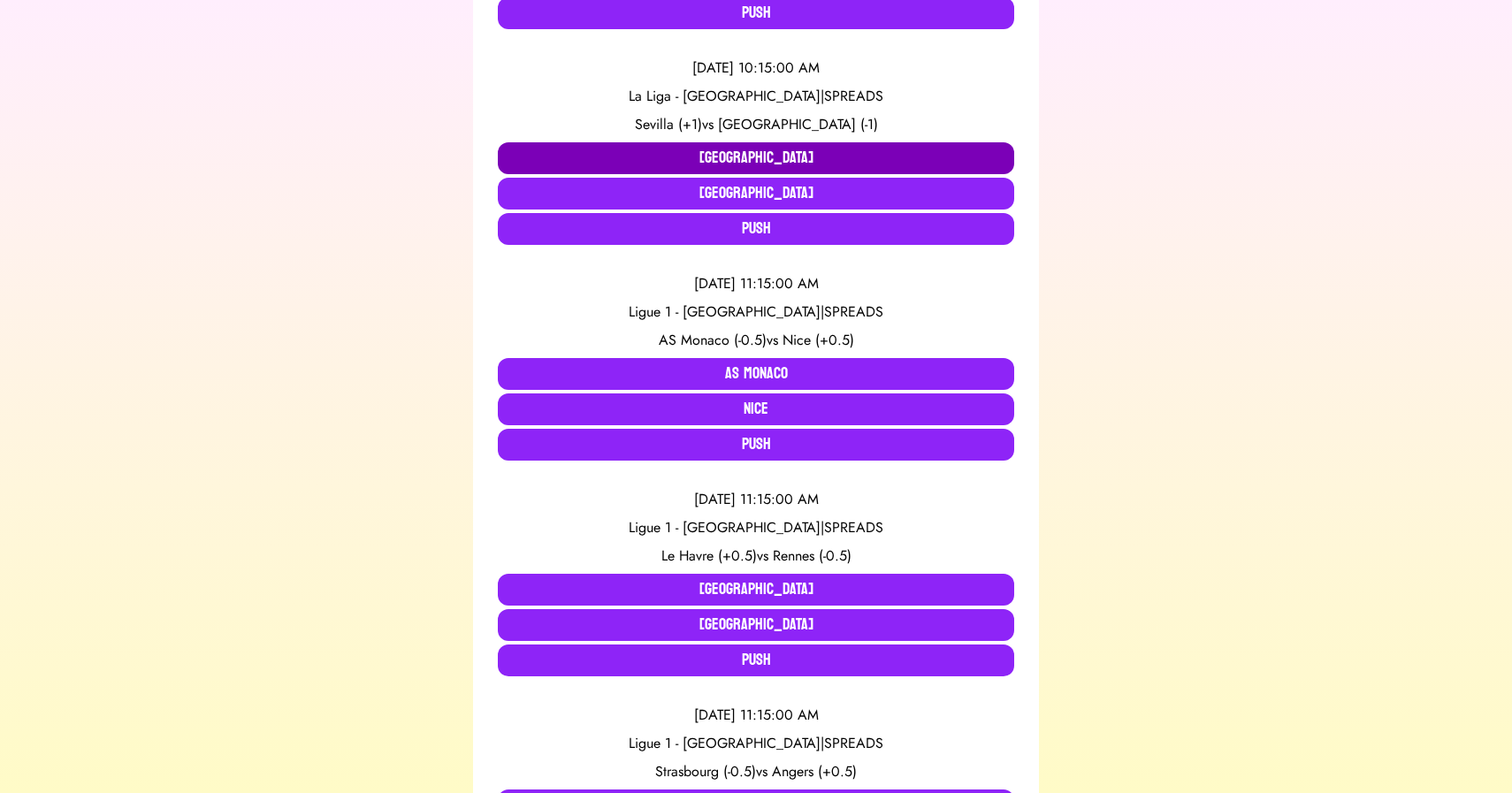
click at [742, 160] on button "[GEOGRAPHIC_DATA]" at bounding box center [756, 158] width 517 height 32
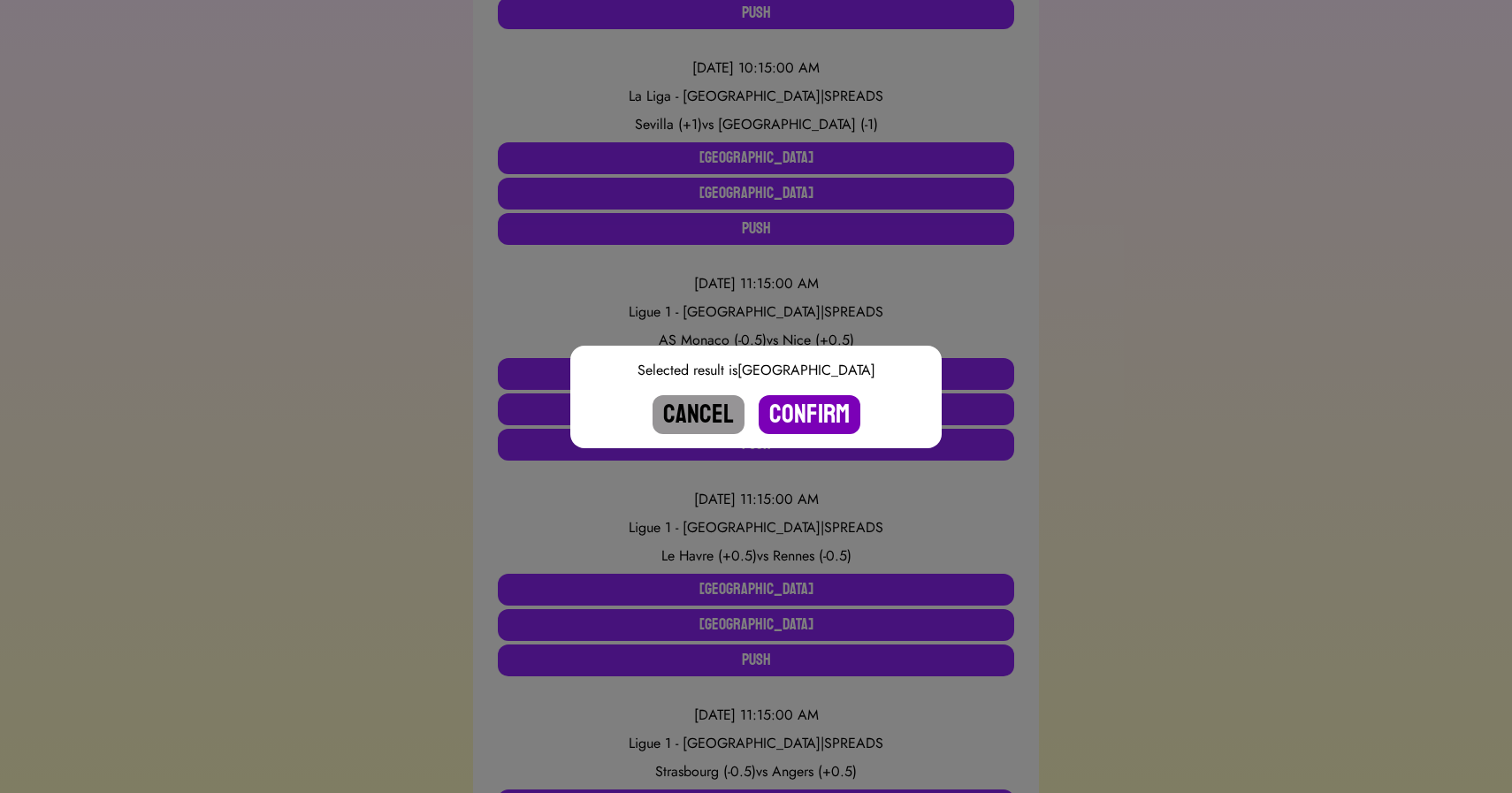
click at [806, 409] on button "Confirm" at bounding box center [809, 414] width 102 height 39
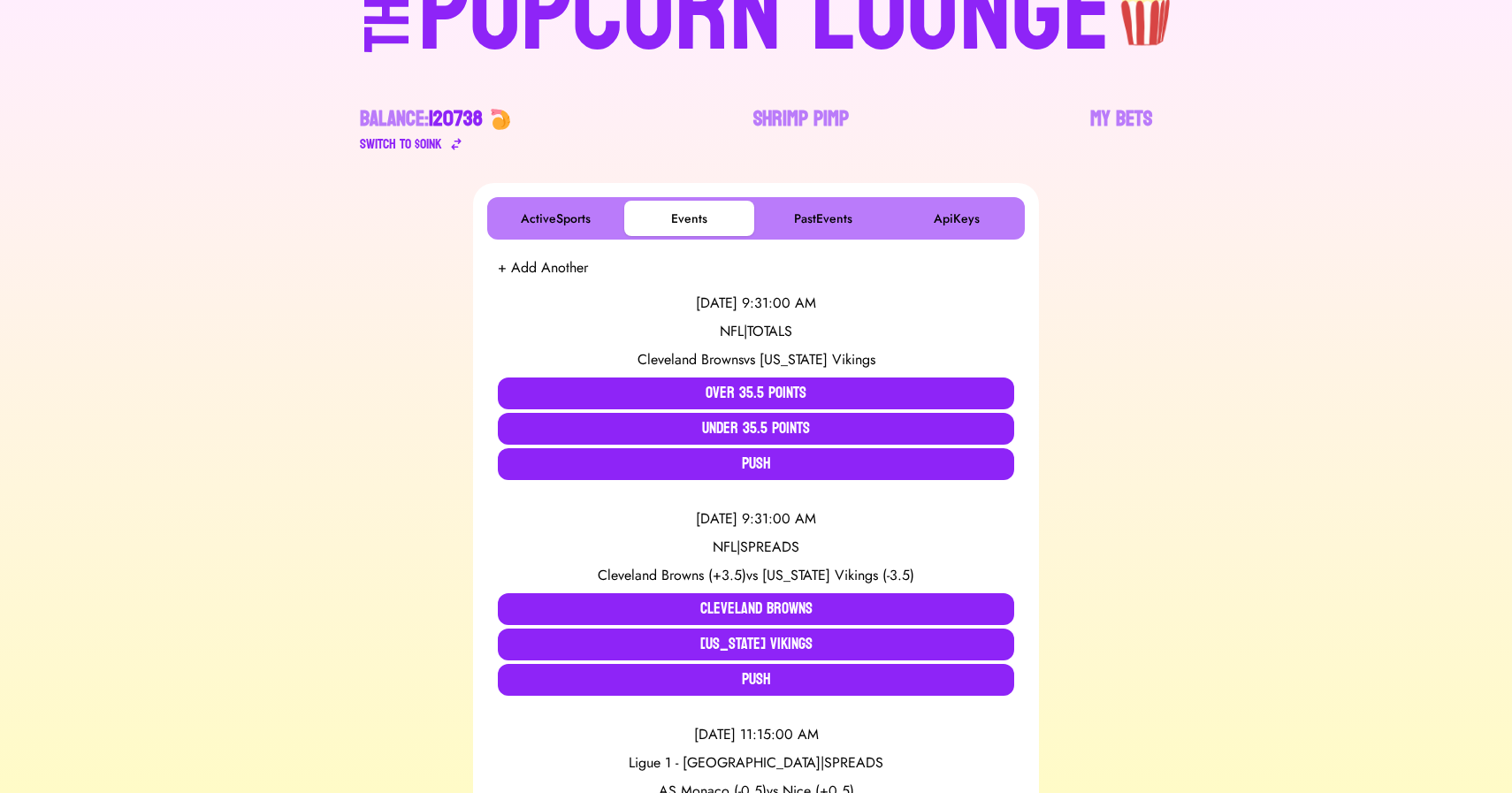
scroll to position [0, 0]
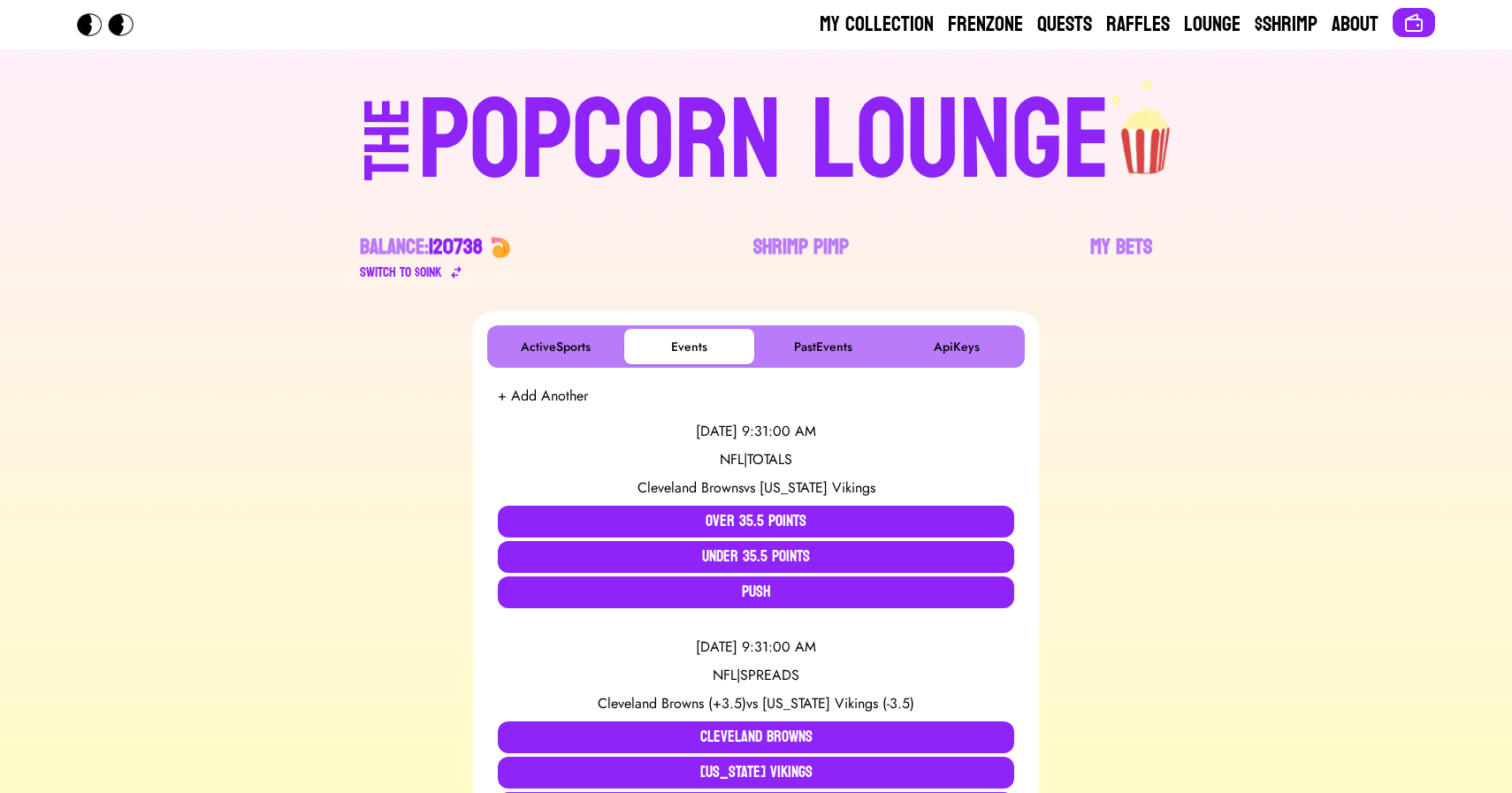
click at [686, 101] on div "POPCORN LOUNGE" at bounding box center [764, 141] width 692 height 114
